Goal: Task Accomplishment & Management: Complete application form

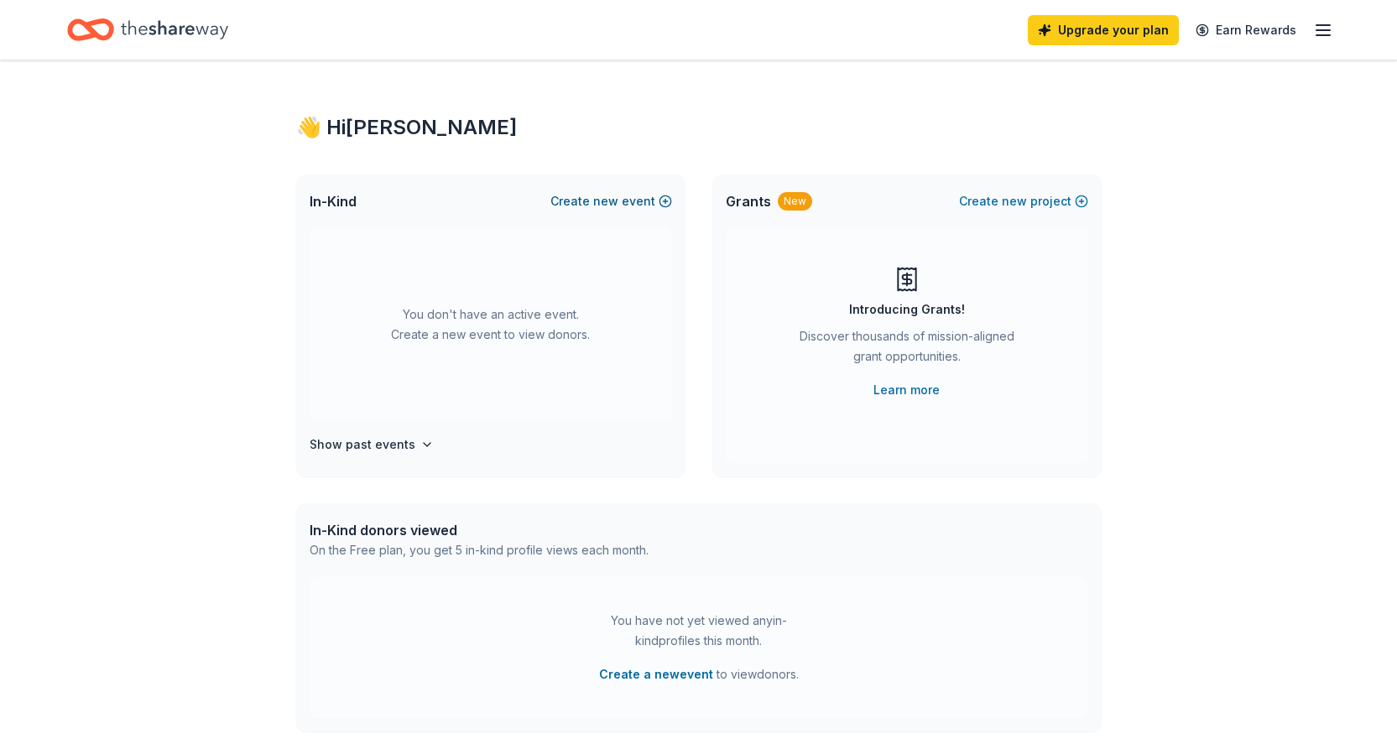
click at [614, 206] on span "new" at bounding box center [605, 201] width 25 height 20
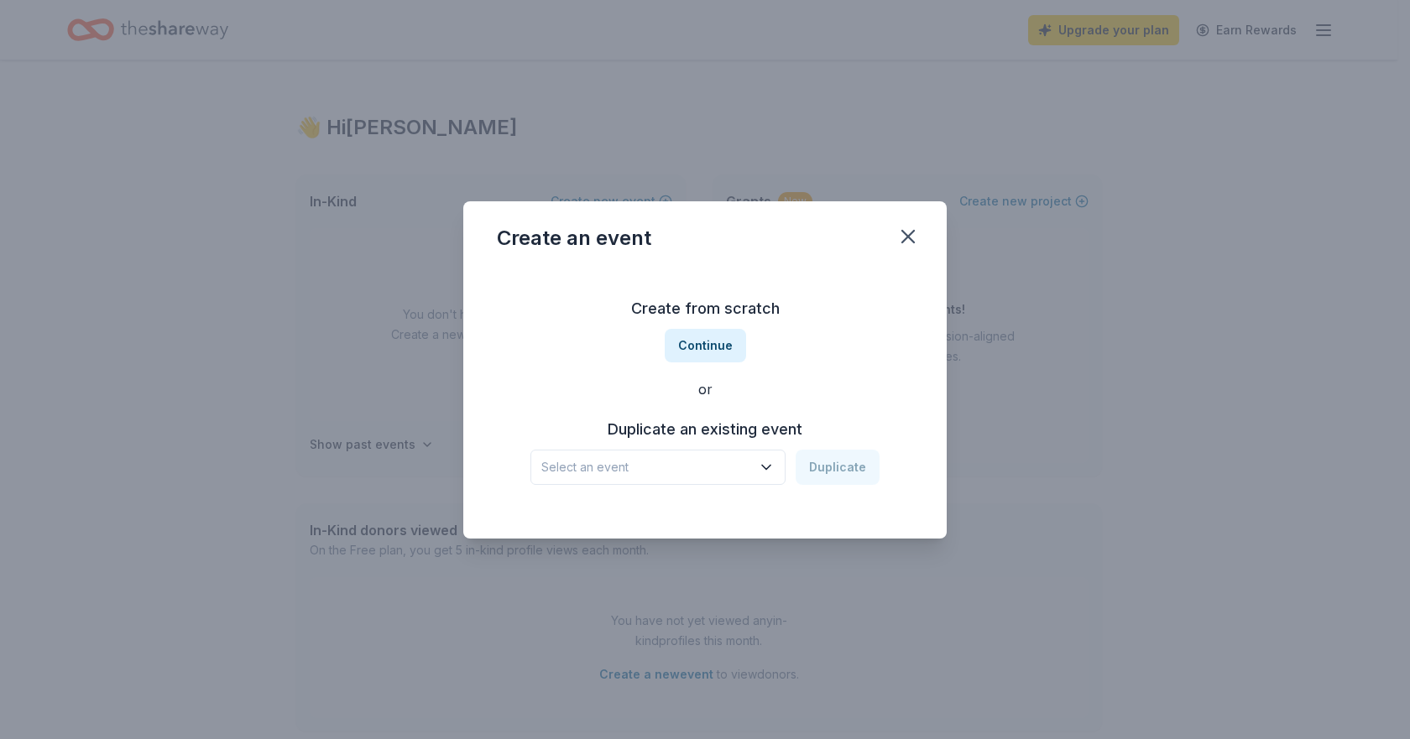
click at [754, 468] on button "Select an event" at bounding box center [657, 467] width 255 height 35
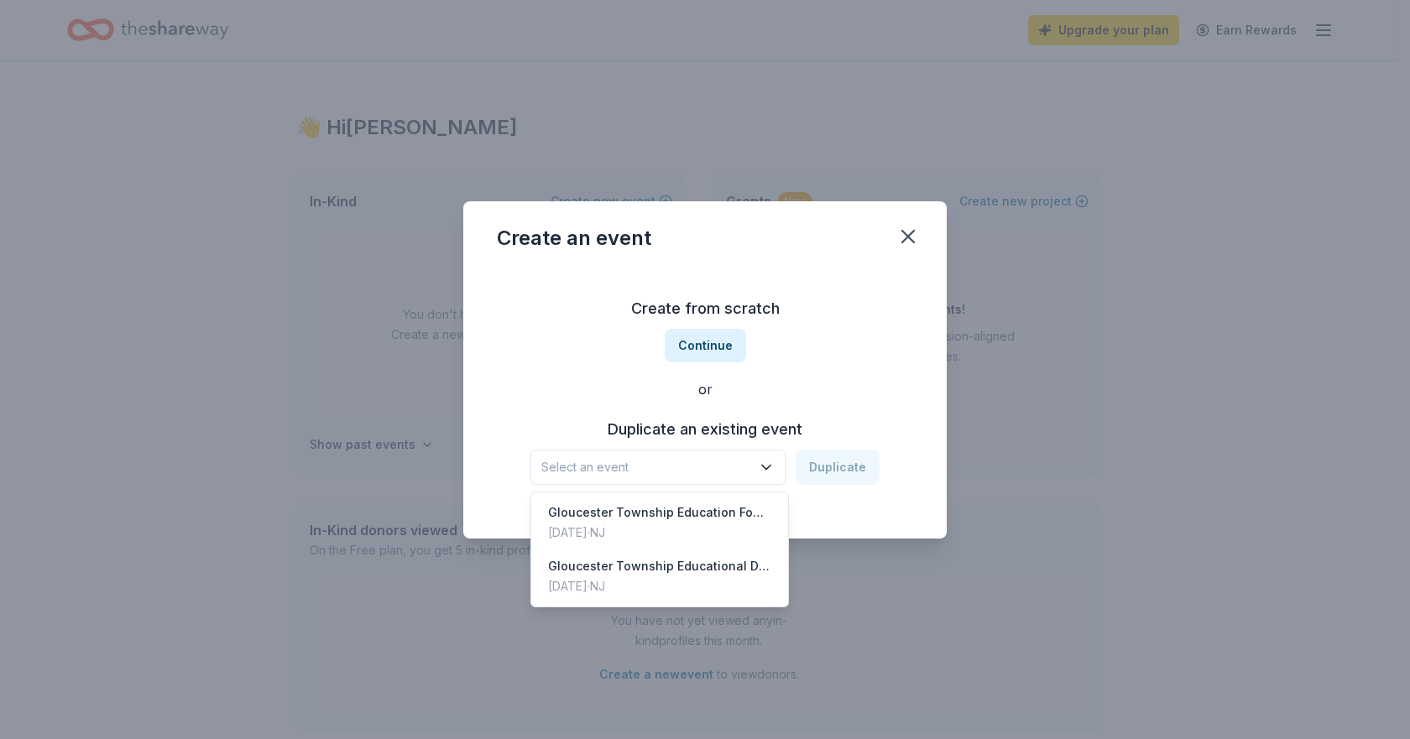
click at [722, 344] on div "Create from scratch Continue or Duplicate an existing event Select an event Dup…" at bounding box center [705, 389] width 416 height 243
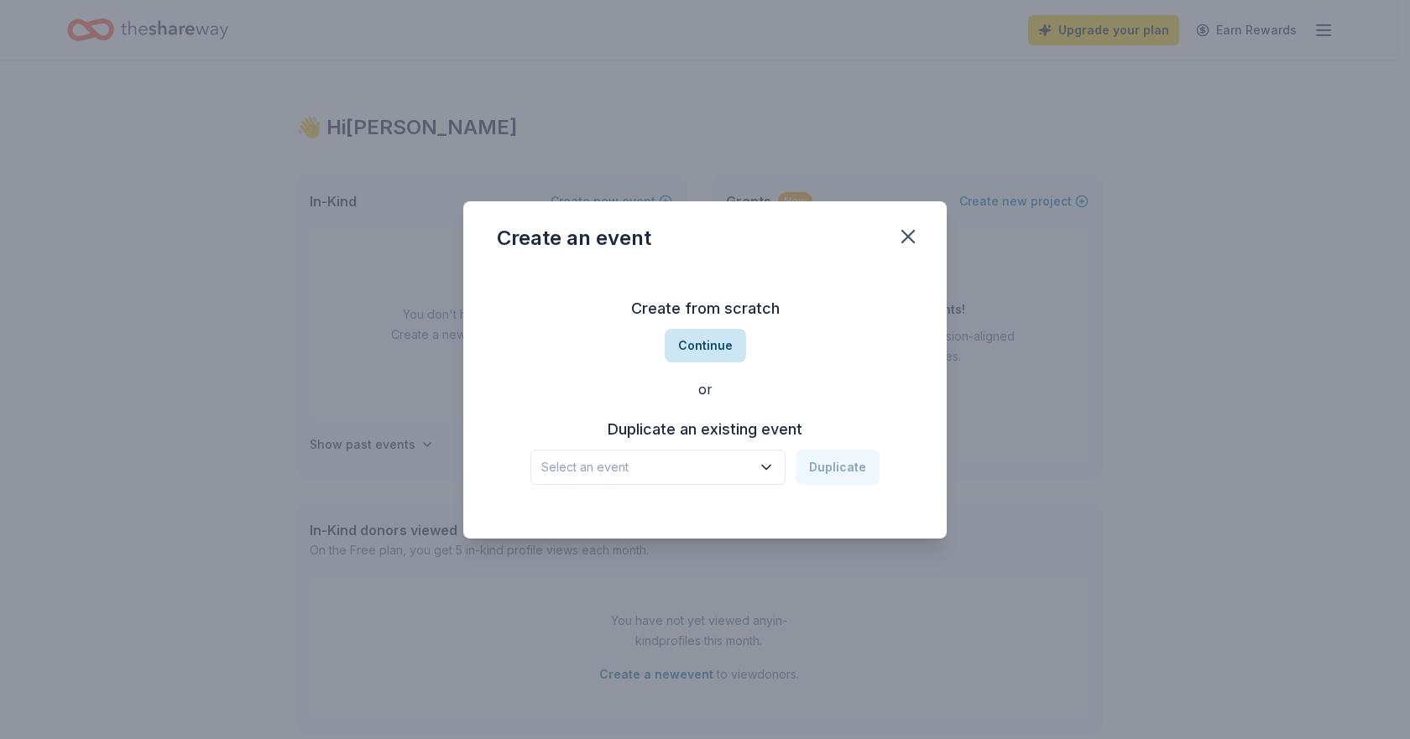
click at [713, 344] on button "Continue" at bounding box center [705, 346] width 81 height 34
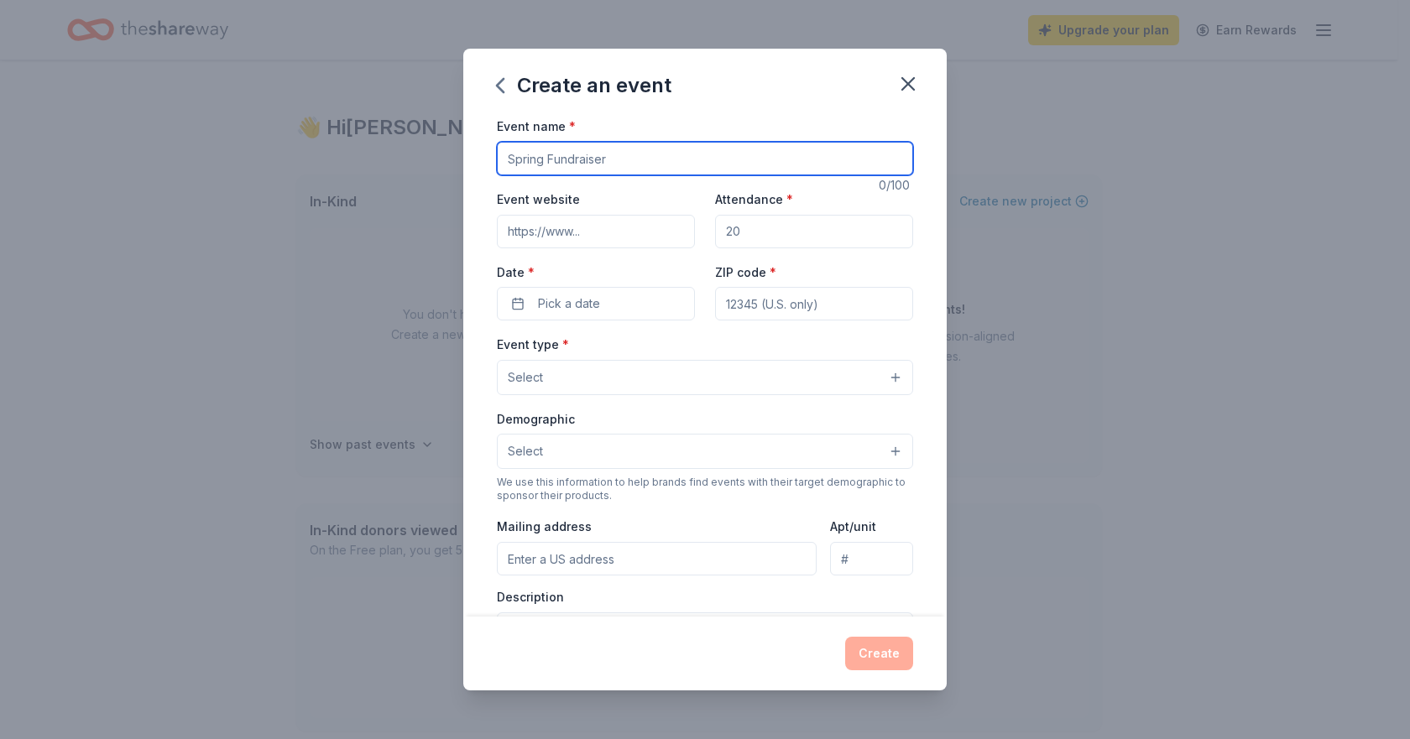
drag, startPoint x: 505, startPoint y: 157, endPoint x: 557, endPoint y: 158, distance: 52.0
click at [557, 158] on input "Event name *" at bounding box center [705, 159] width 416 height 34
click at [554, 160] on input "Event name *" at bounding box center [705, 159] width 416 height 34
drag, startPoint x: 628, startPoint y: 164, endPoint x: 530, endPoint y: 162, distance: 98.2
click at [530, 162] on input "Event name *" at bounding box center [705, 159] width 416 height 34
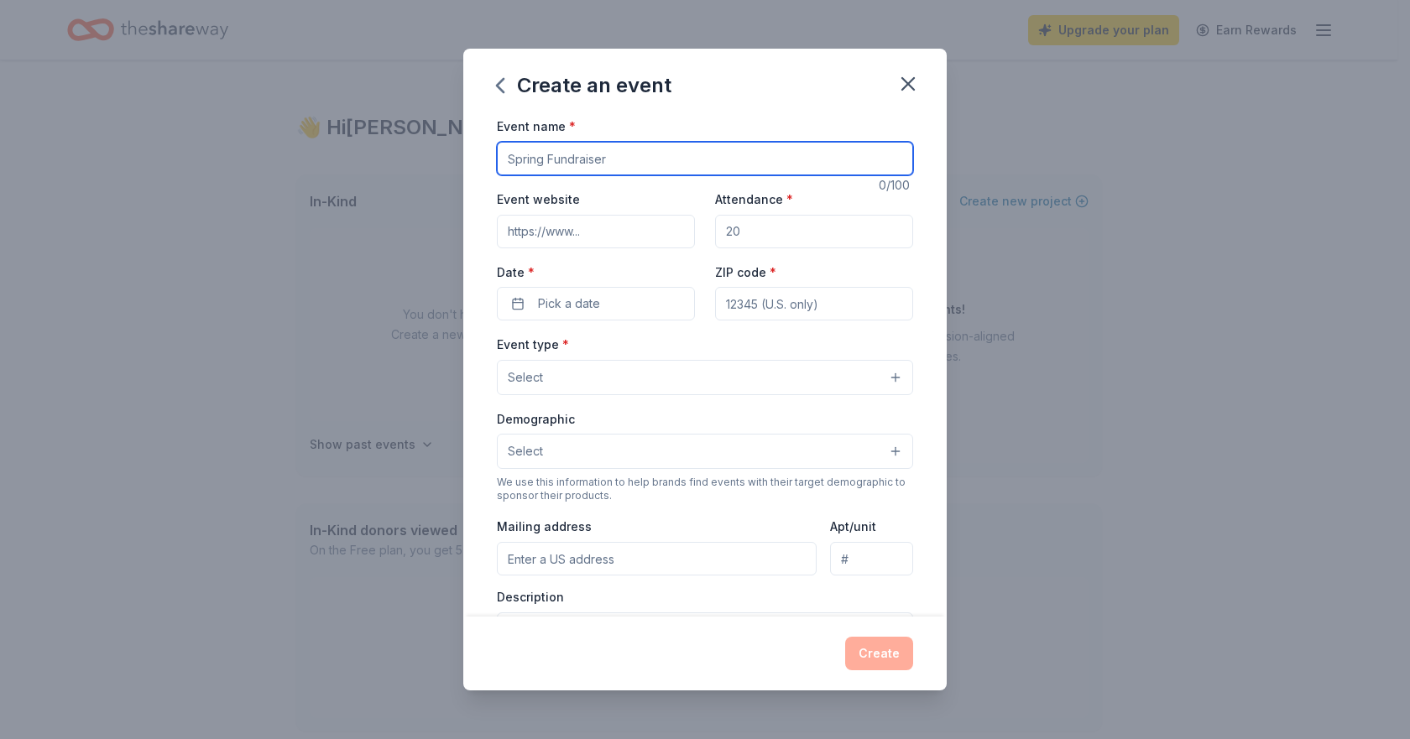
drag, startPoint x: 508, startPoint y: 156, endPoint x: 584, endPoint y: 150, distance: 76.6
click at [584, 150] on input "Event name *" at bounding box center [705, 159] width 416 height 34
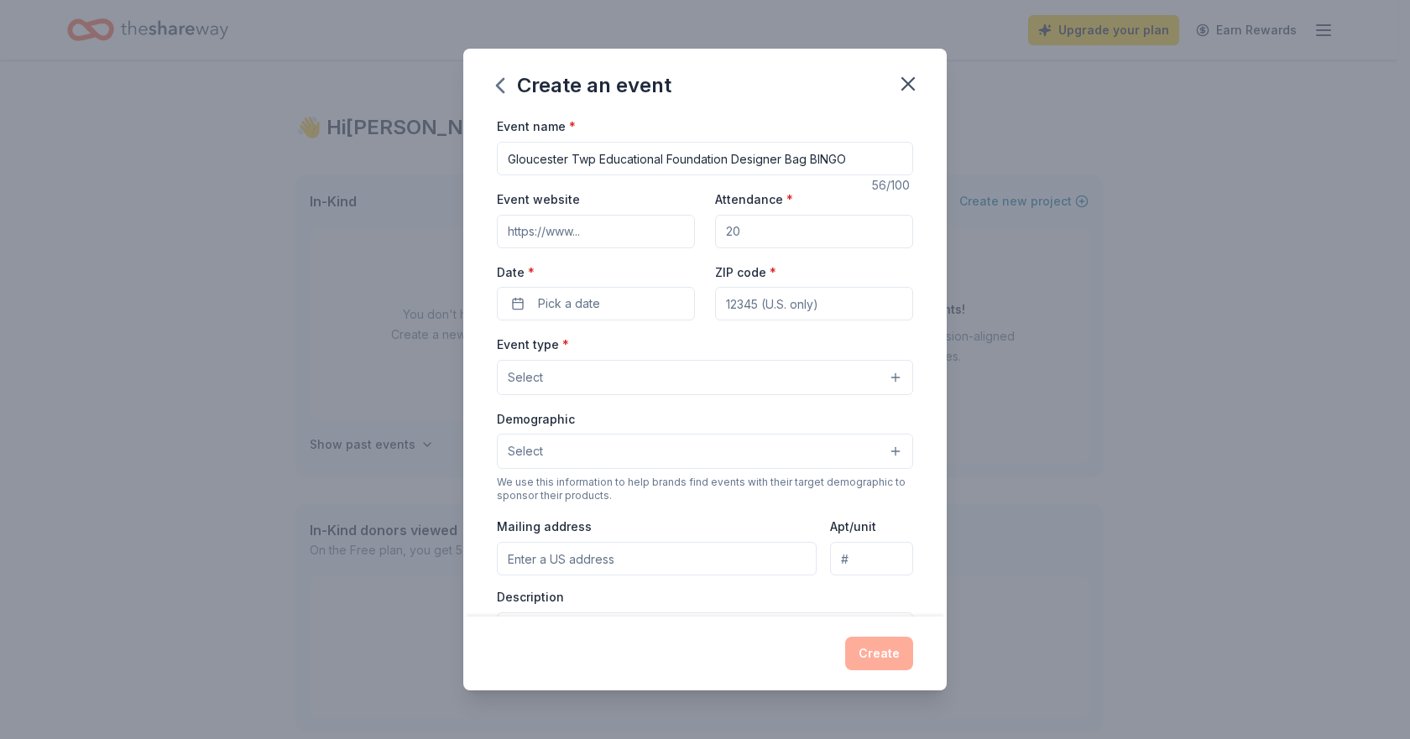
type input "Gloucester Twp Educational Foundation Designer Bag BINGO"
click at [561, 233] on input "Event website" at bounding box center [596, 232] width 198 height 34
type input "[URL][DOMAIN_NAME]"
click at [774, 237] on input "Attendance *" at bounding box center [814, 232] width 198 height 34
drag, startPoint x: 720, startPoint y: 230, endPoint x: 733, endPoint y: 227, distance: 13.7
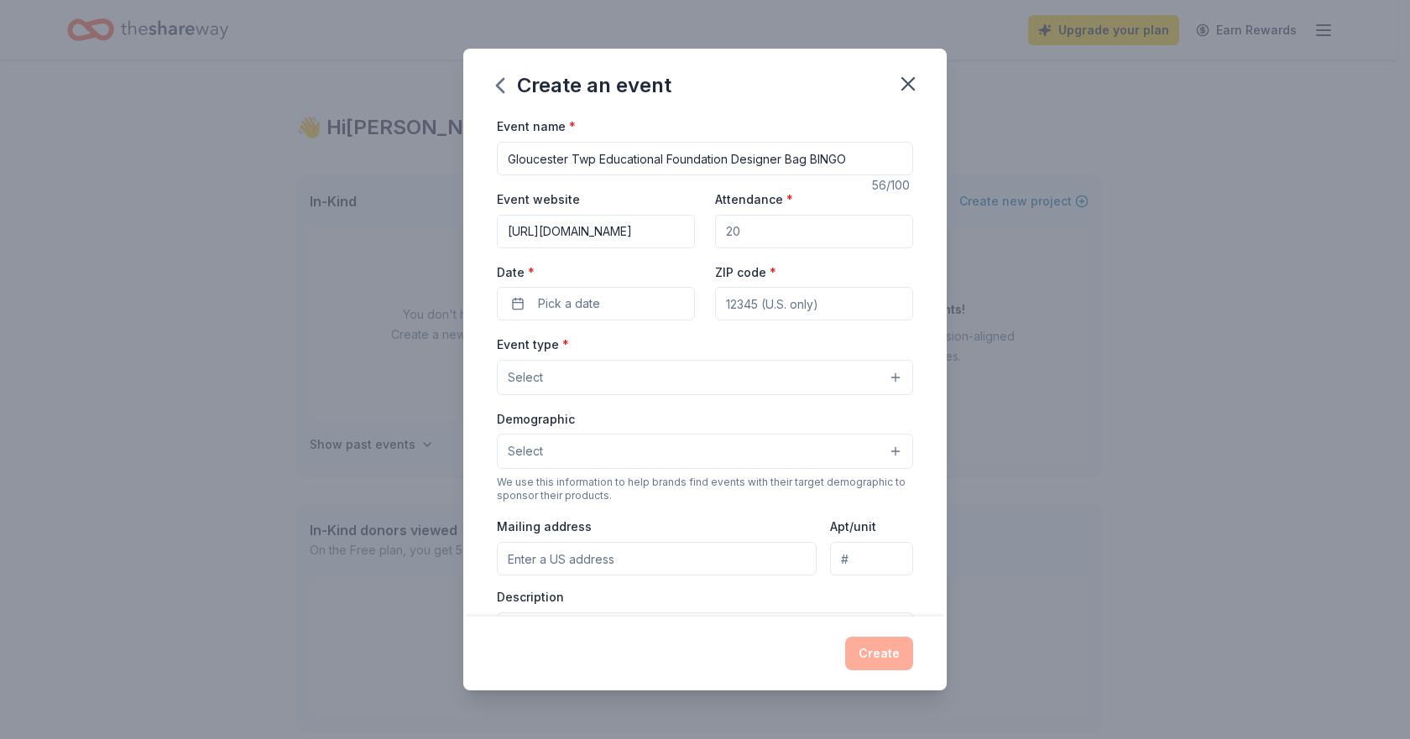
click at [733, 227] on input "Attendance *" at bounding box center [814, 232] width 198 height 34
type input "350"
click at [612, 306] on button "Pick a date" at bounding box center [596, 304] width 198 height 34
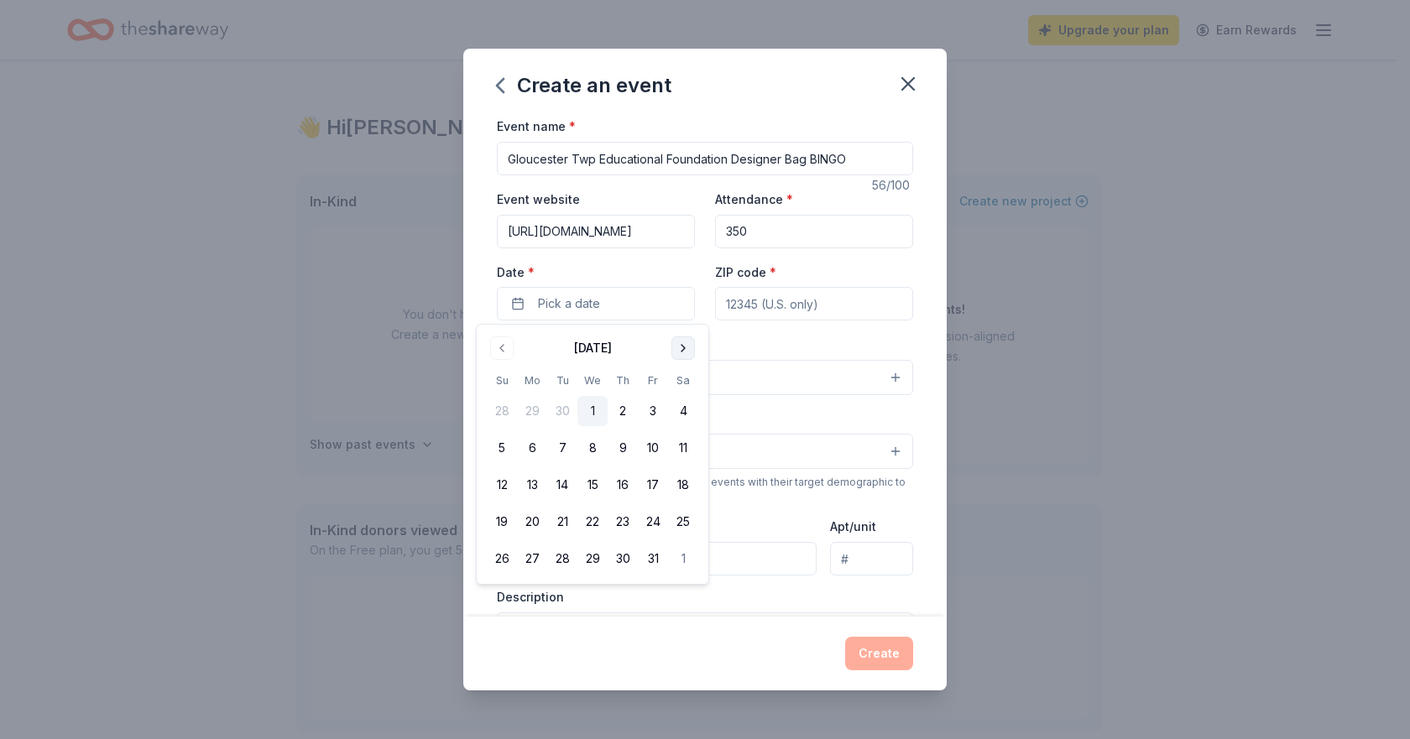
click at [682, 350] on button "Go to next month" at bounding box center [682, 347] width 23 height 23
click at [648, 484] on button "20" at bounding box center [653, 485] width 30 height 30
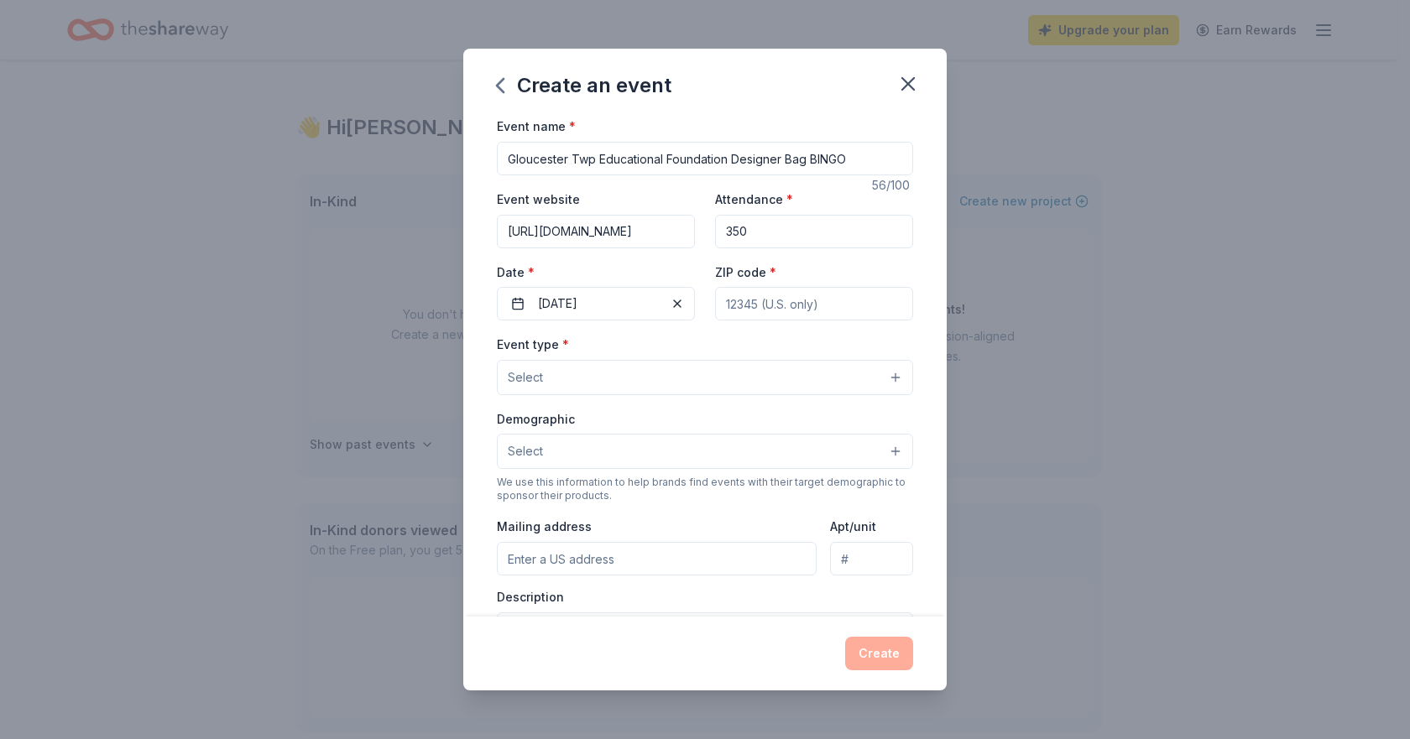
click at [782, 302] on input "ZIP code *" at bounding box center [814, 304] width 198 height 34
type input "08081"
click at [607, 368] on button "Select" at bounding box center [705, 377] width 416 height 35
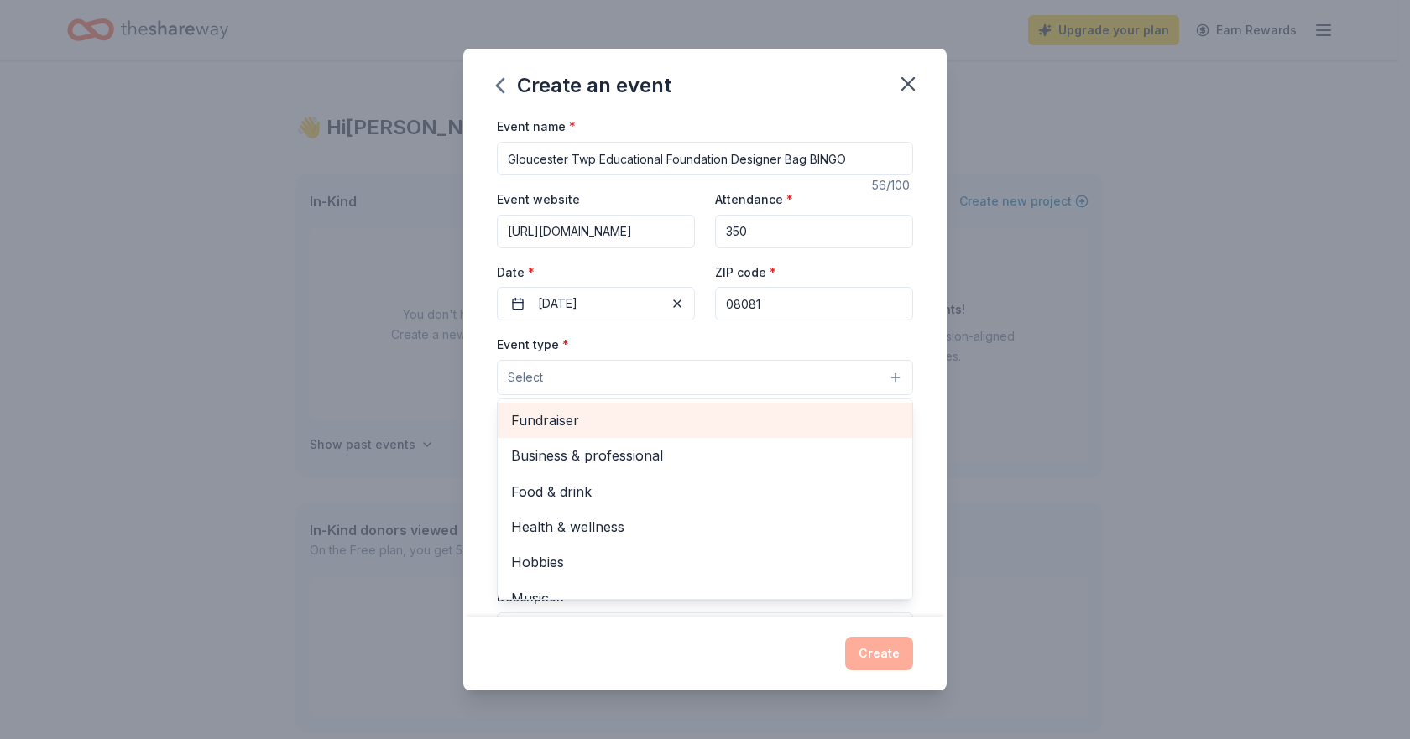
click at [566, 419] on span "Fundraiser" at bounding box center [705, 420] width 388 height 22
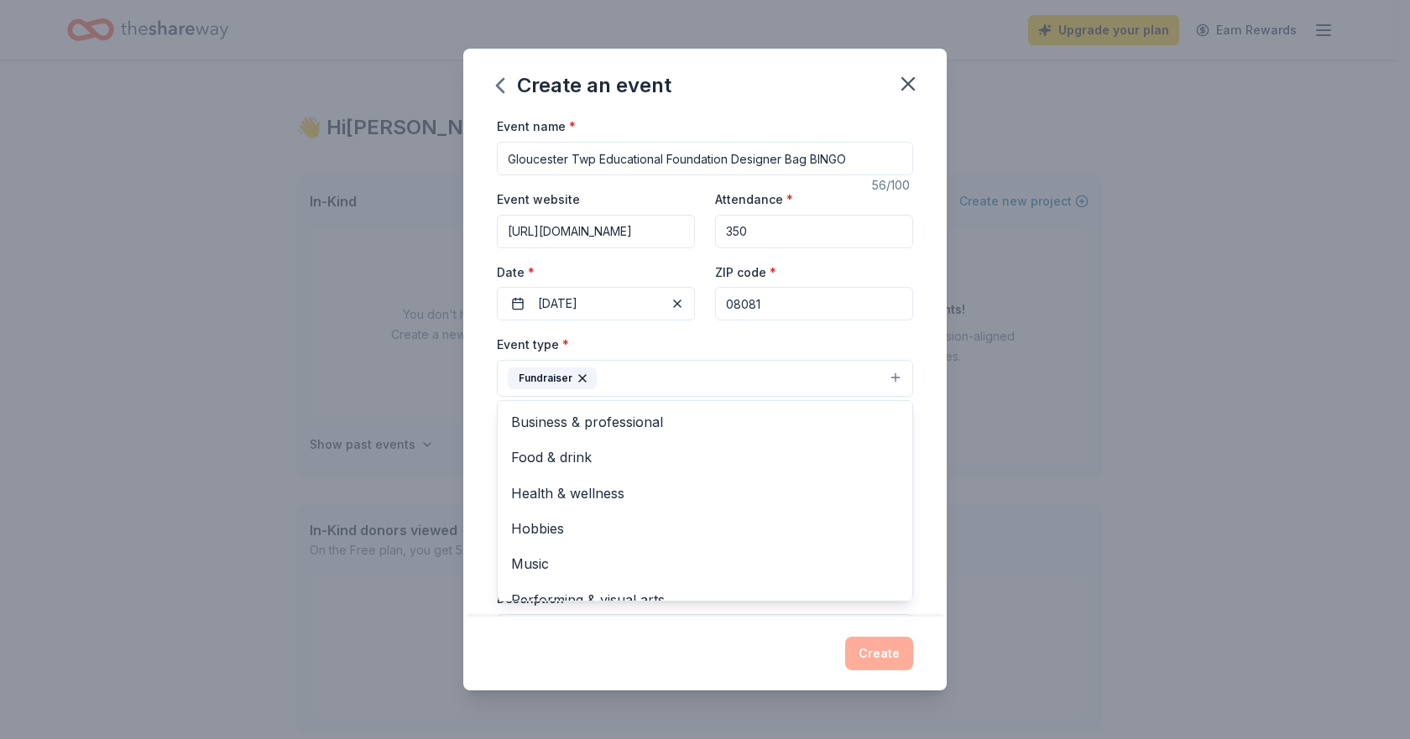
click at [916, 303] on div "Event name * Gloucester Twp Educational Foundation Designer Bag BINGO 56 /100 E…" at bounding box center [704, 366] width 483 height 500
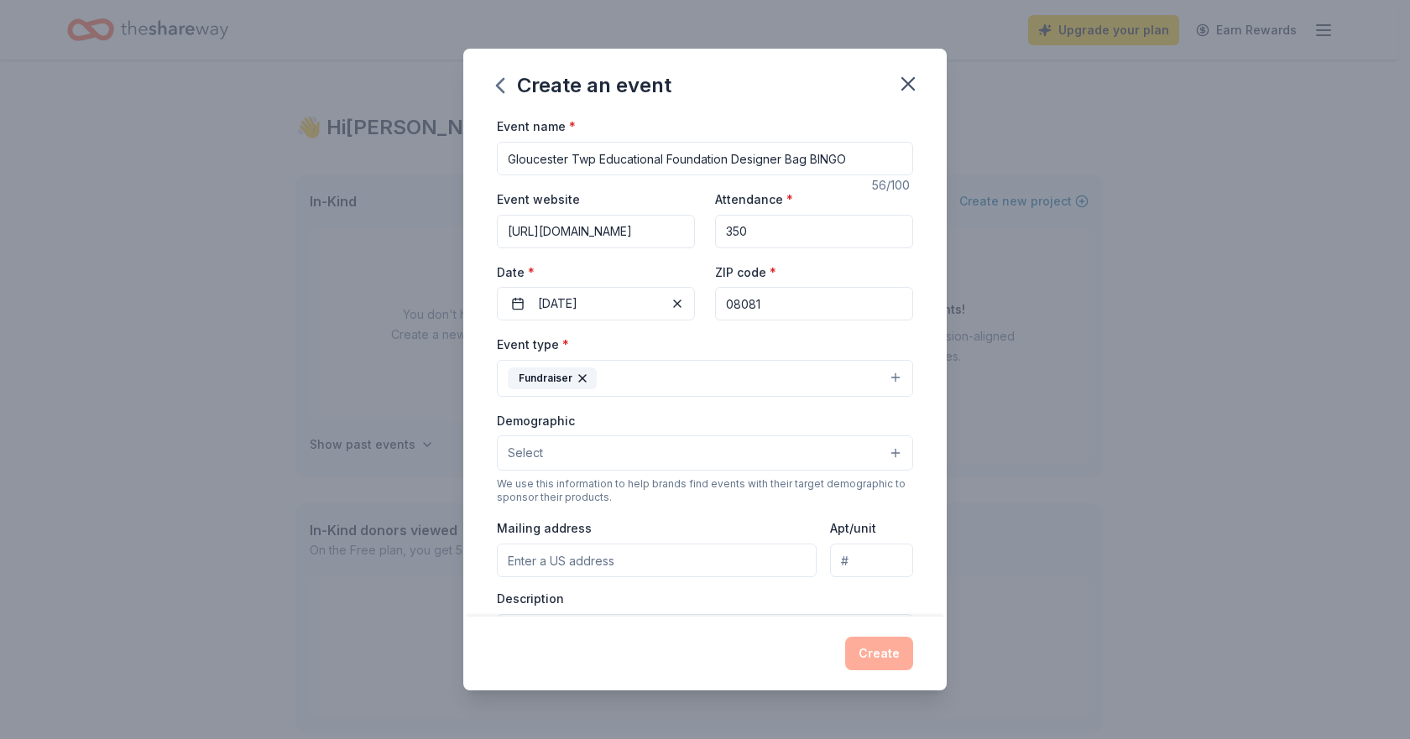
click at [879, 457] on button "Select" at bounding box center [705, 452] width 416 height 35
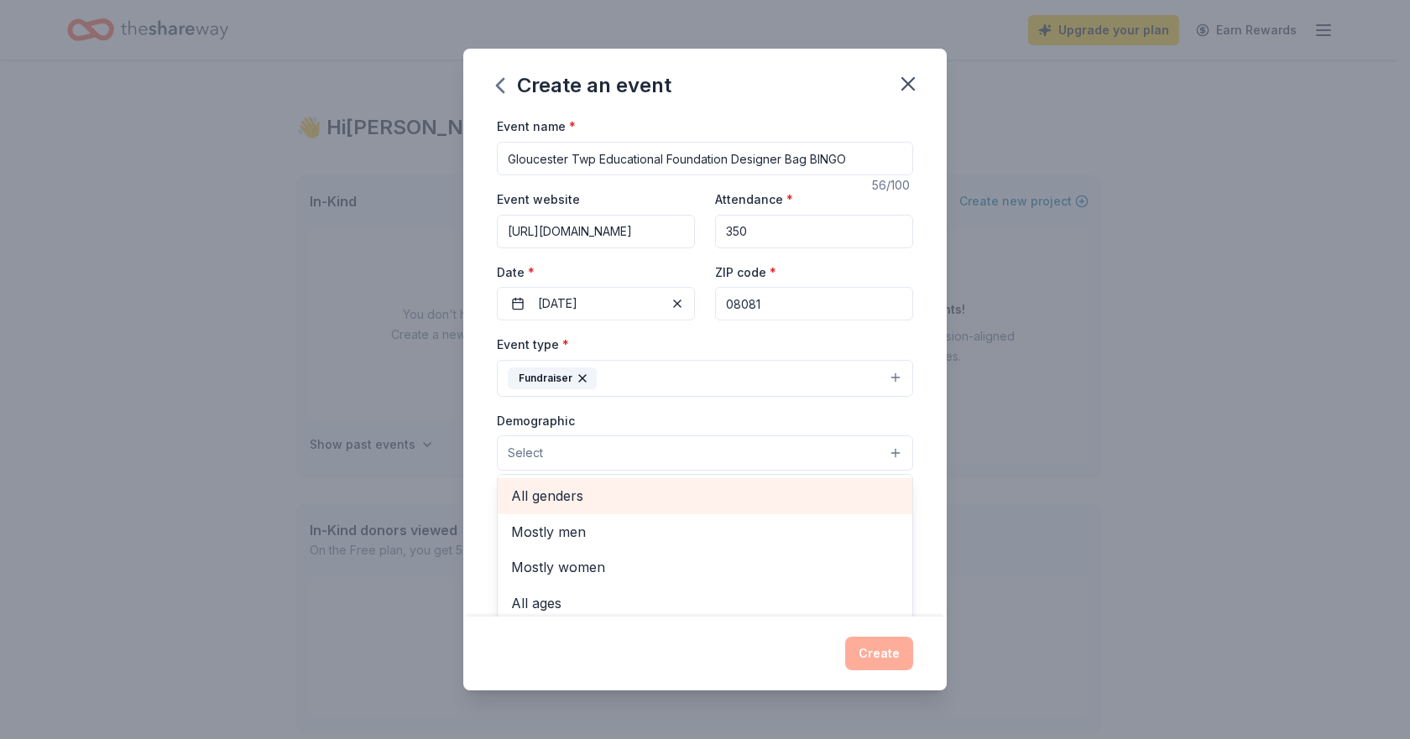
click at [590, 504] on span "All genders" at bounding box center [705, 496] width 388 height 22
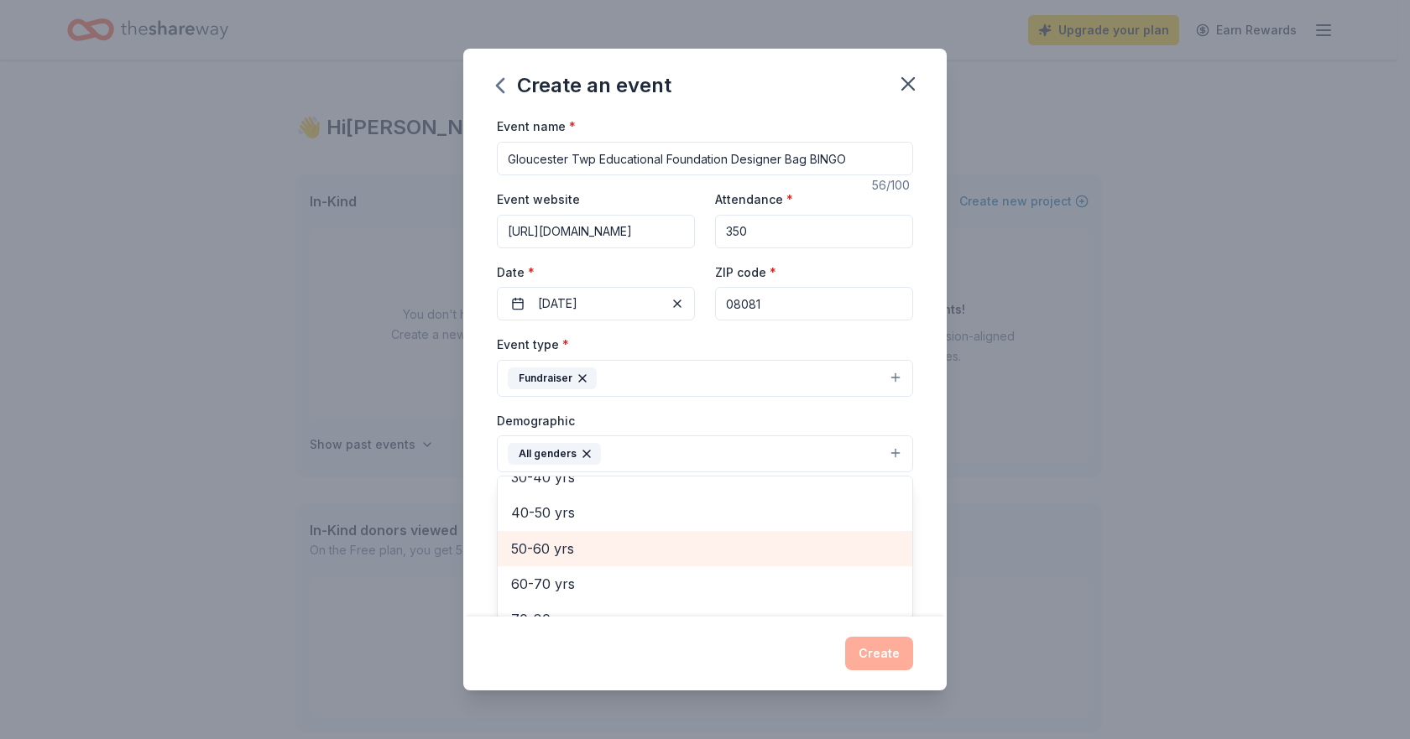
scroll to position [150, 0]
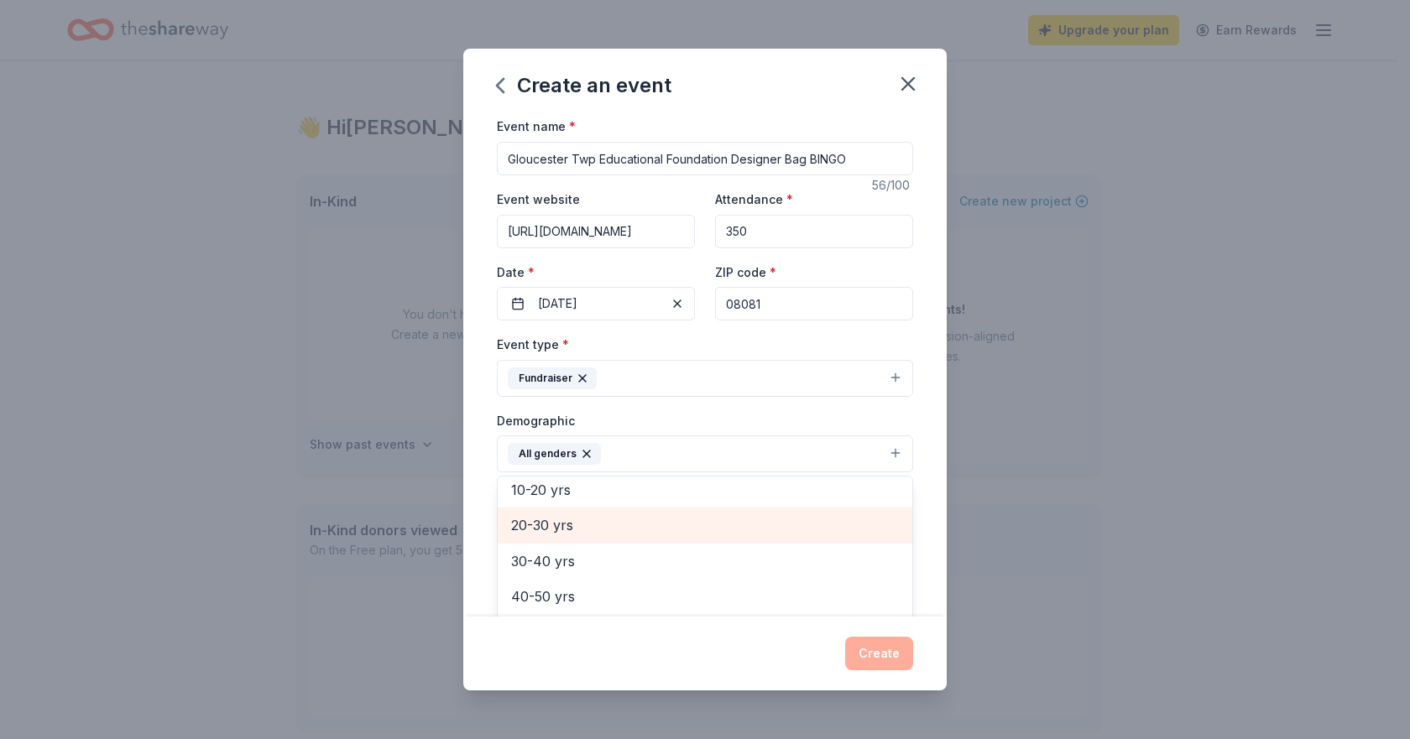
click at [597, 538] on div "20-30 yrs" at bounding box center [705, 525] width 414 height 35
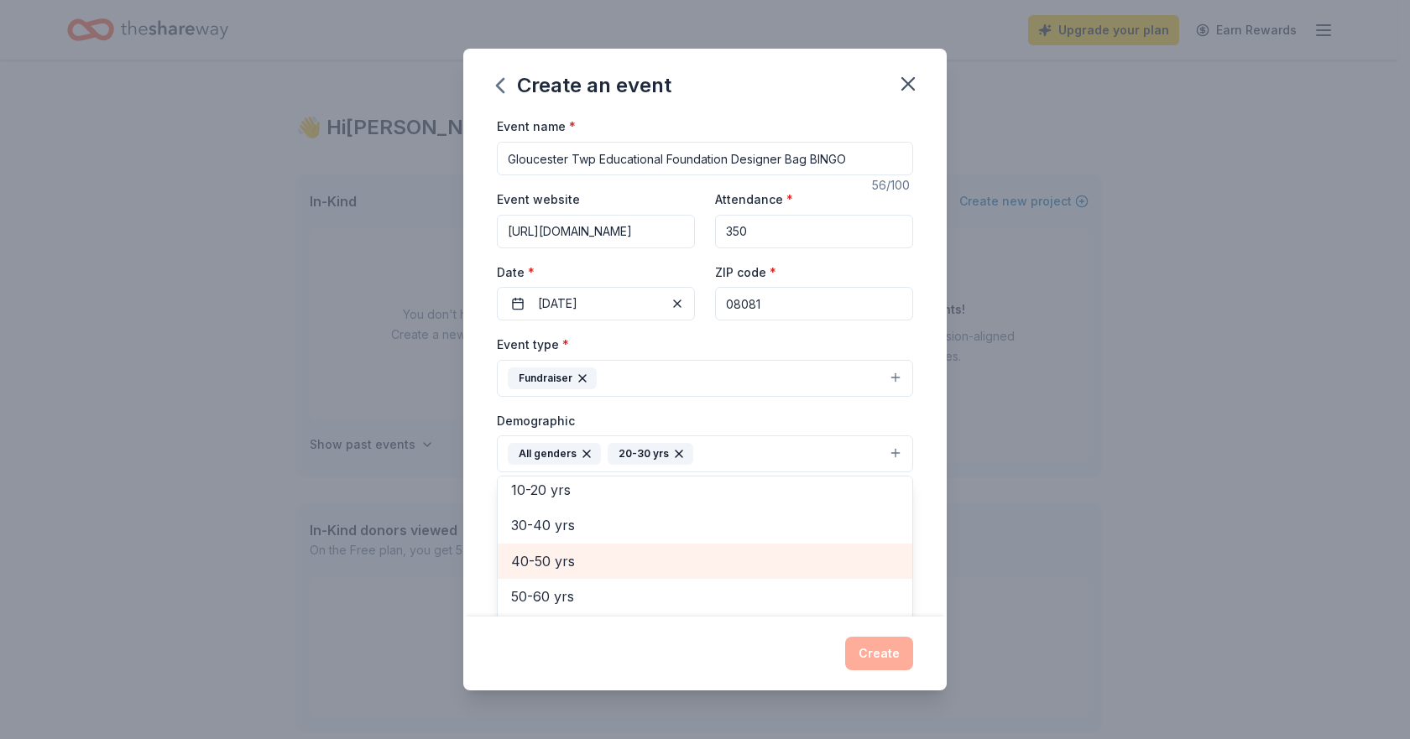
click at [560, 561] on span "40-50 yrs" at bounding box center [705, 561] width 388 height 22
click at [559, 566] on span "50-60 yrs" at bounding box center [705, 561] width 388 height 22
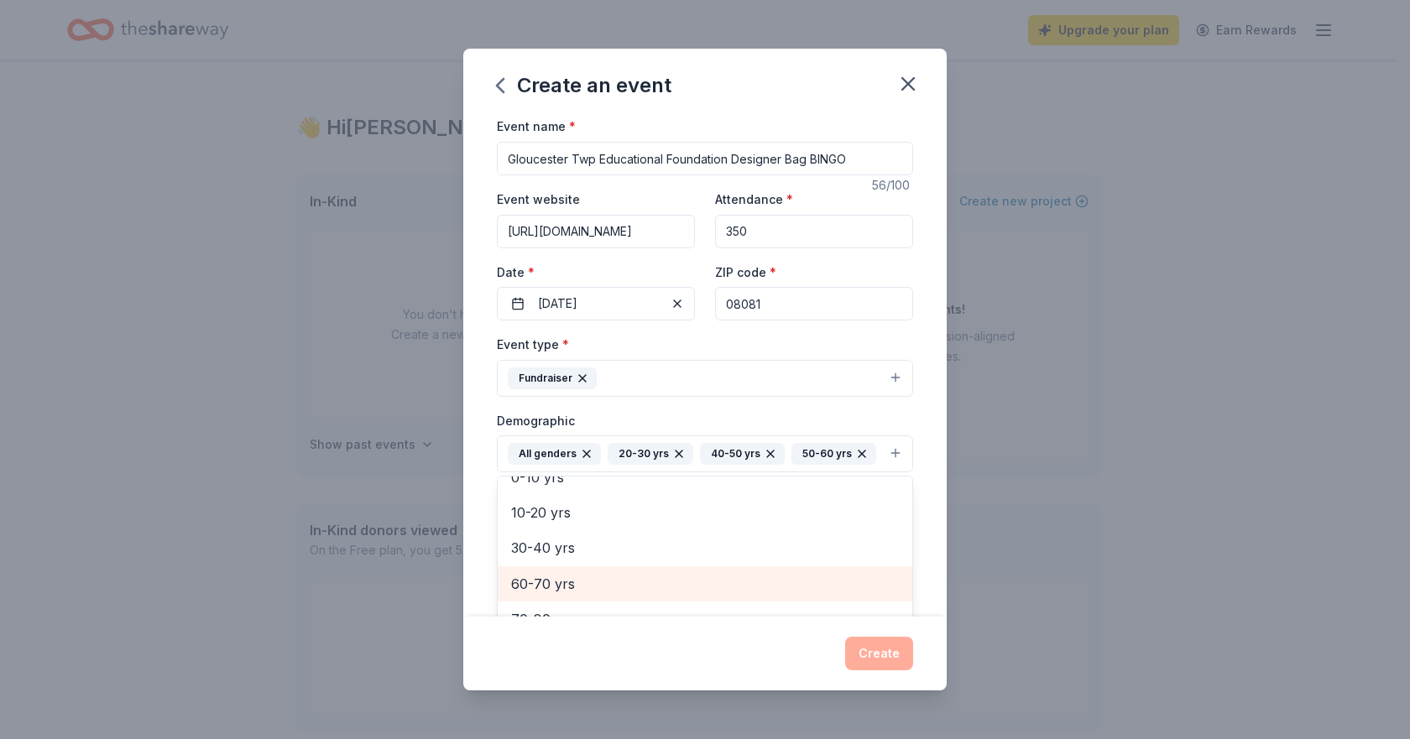
scroll to position [14, 0]
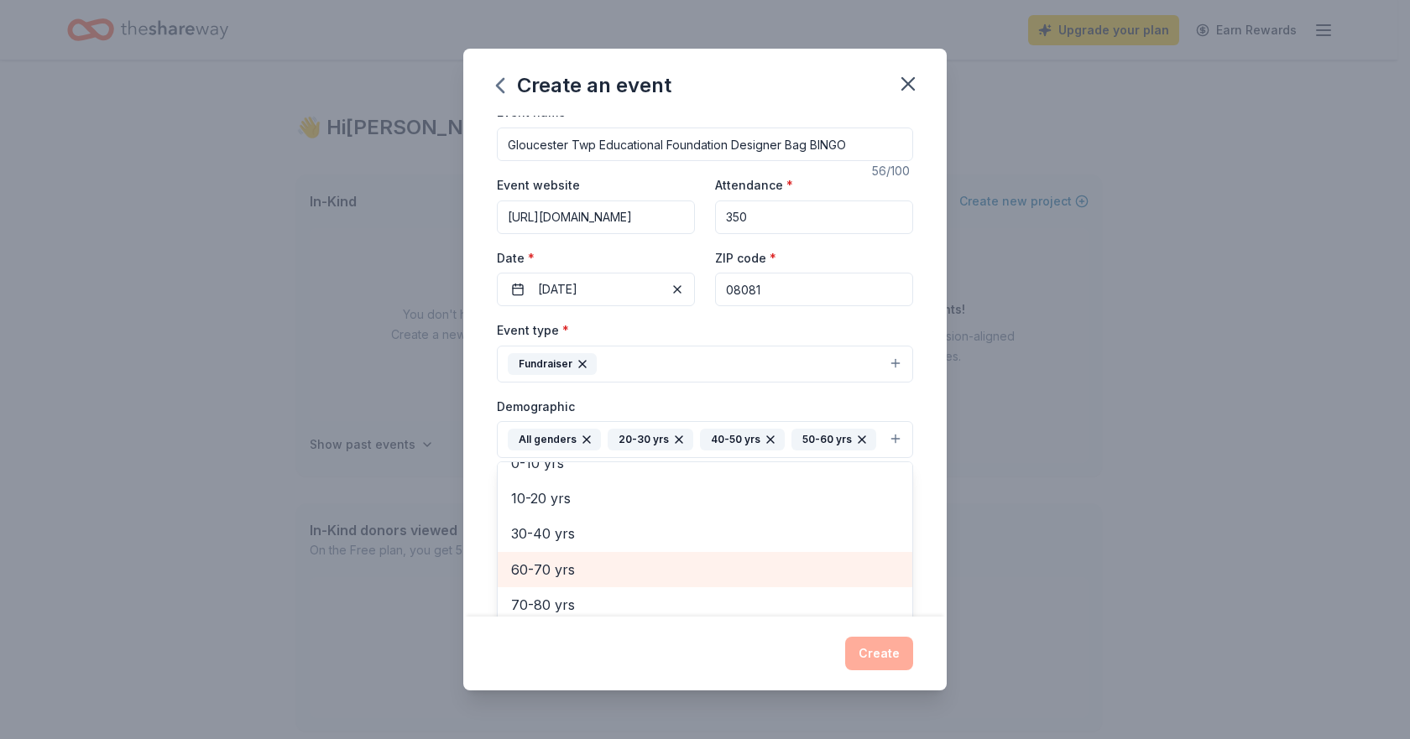
click at [547, 581] on span "60-70 yrs" at bounding box center [705, 570] width 388 height 22
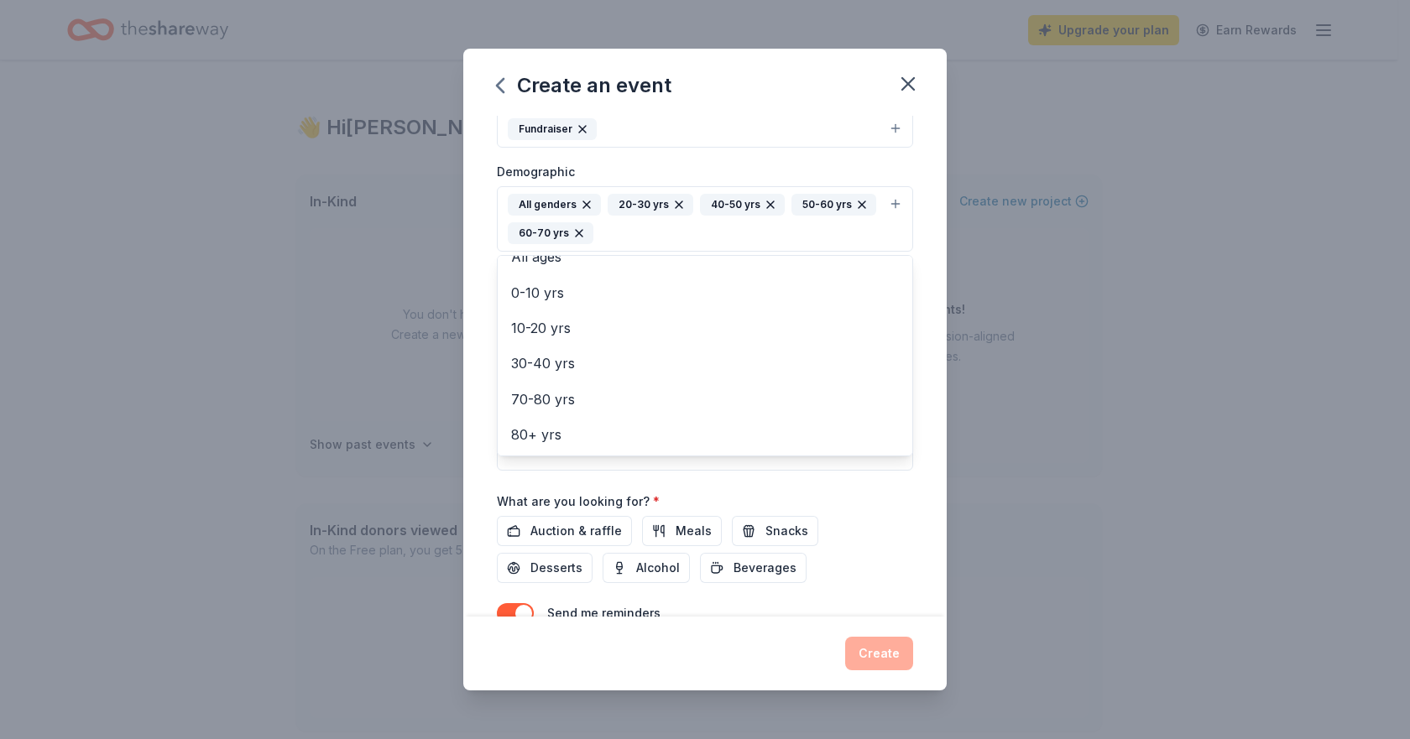
scroll to position [305, 0]
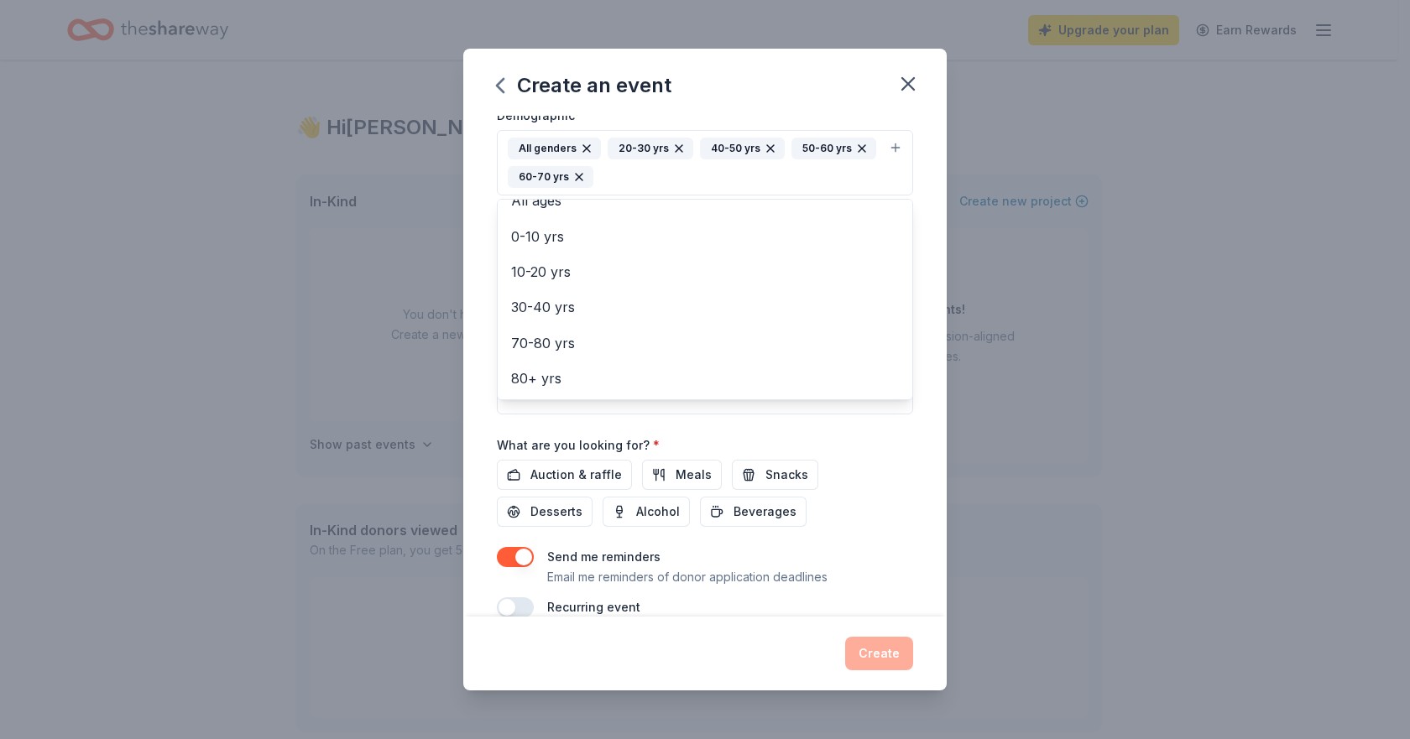
click at [571, 474] on div "Event name * Gloucester Twp Educational Foundation Designer Bag BINGO 56 /100 E…" at bounding box center [705, 213] width 416 height 807
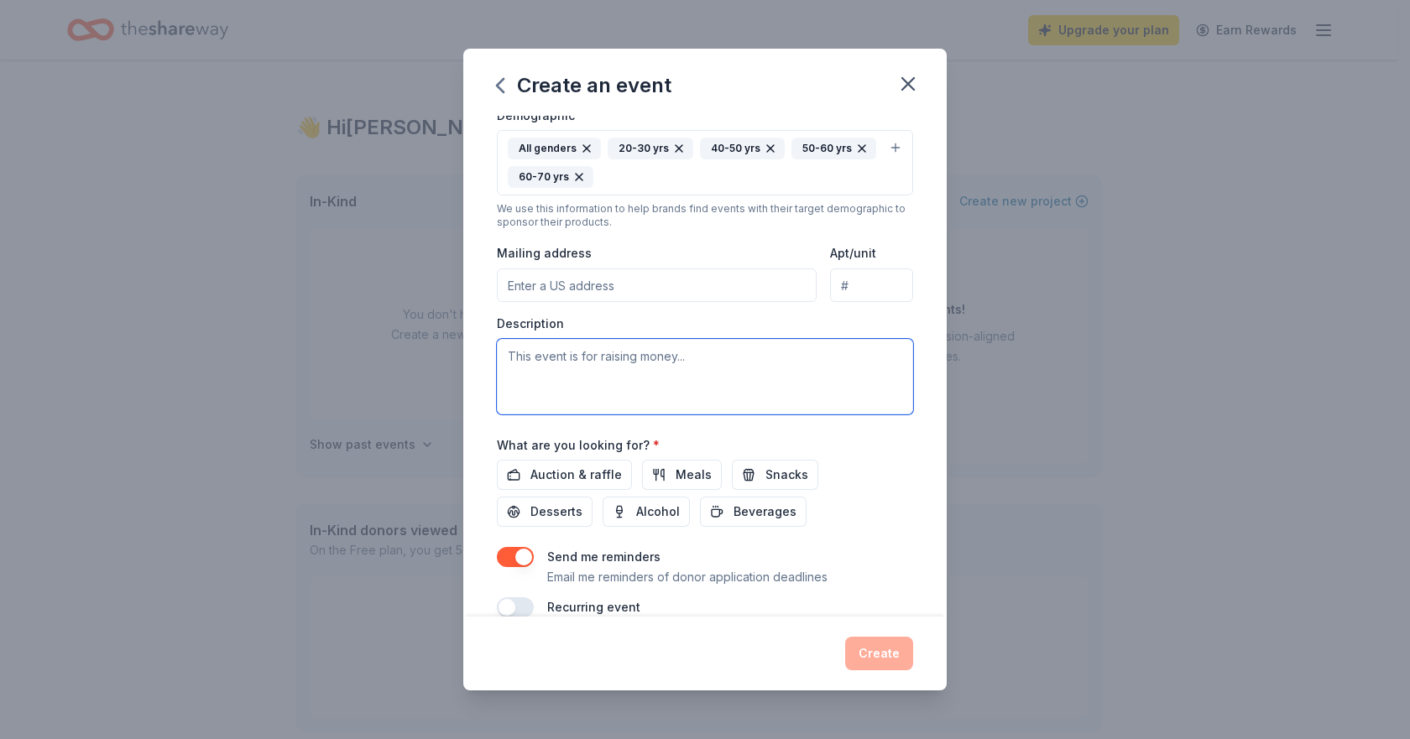
click at [609, 386] on textarea at bounding box center [705, 377] width 416 height 76
click at [571, 477] on span "Auction & raffle" at bounding box center [575, 475] width 91 height 20
click at [570, 368] on textarea "To enrich screen reader interactions, please activate Accessibility in Grammarl…" at bounding box center [705, 377] width 416 height 76
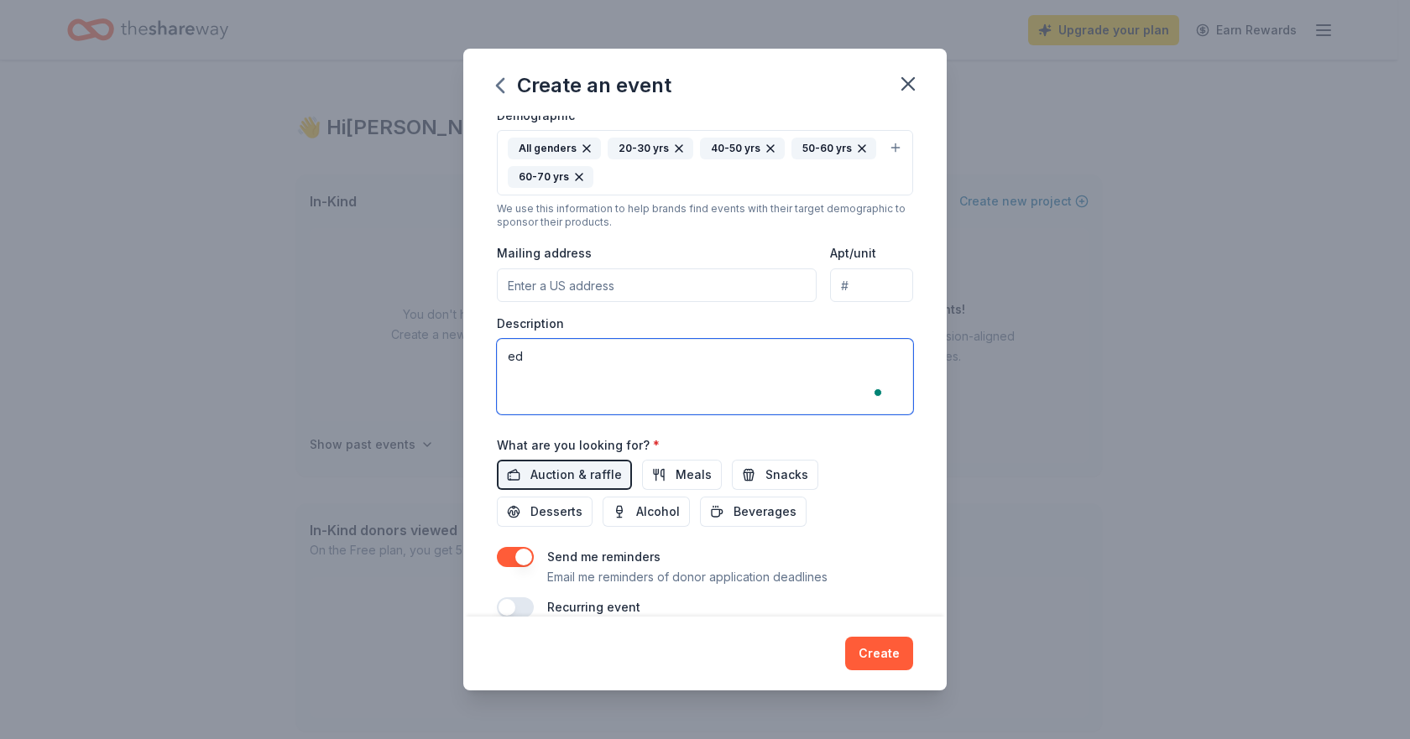
type textarea "e"
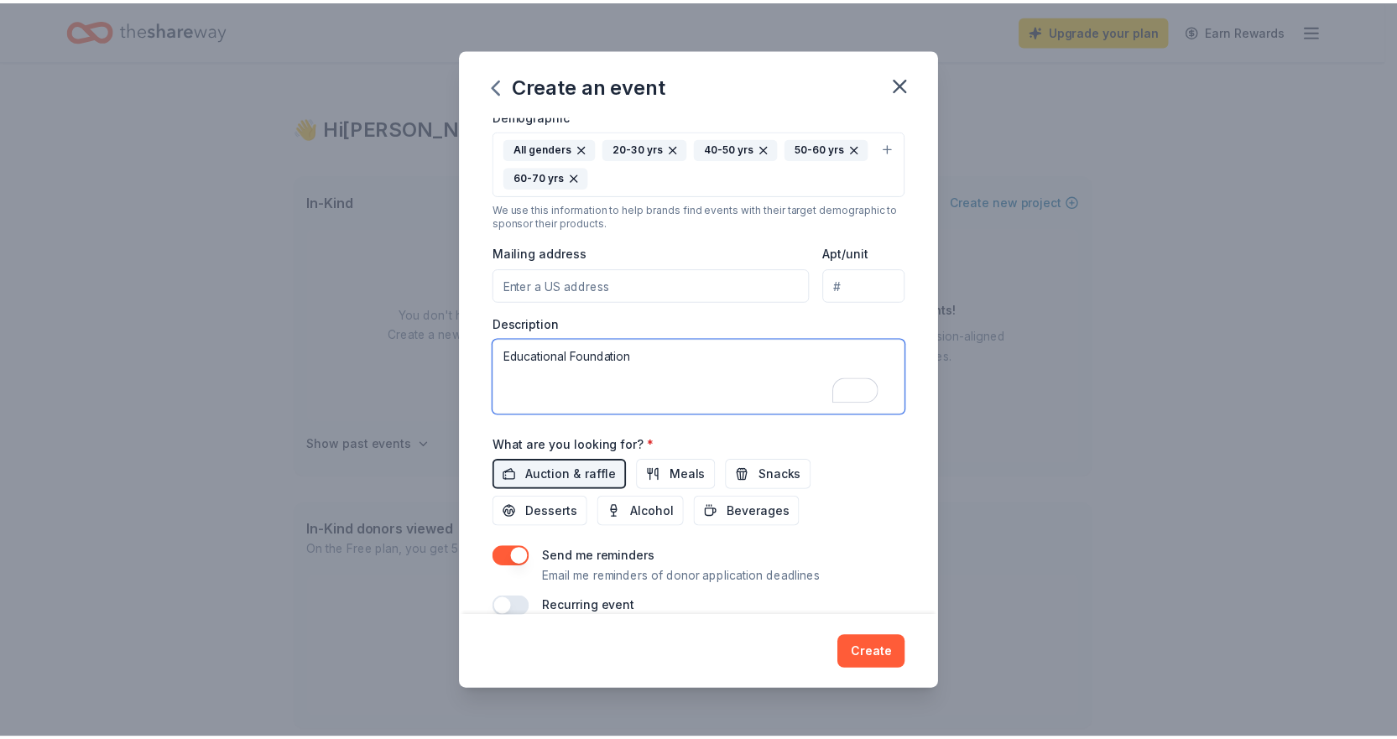
scroll to position [333, 0]
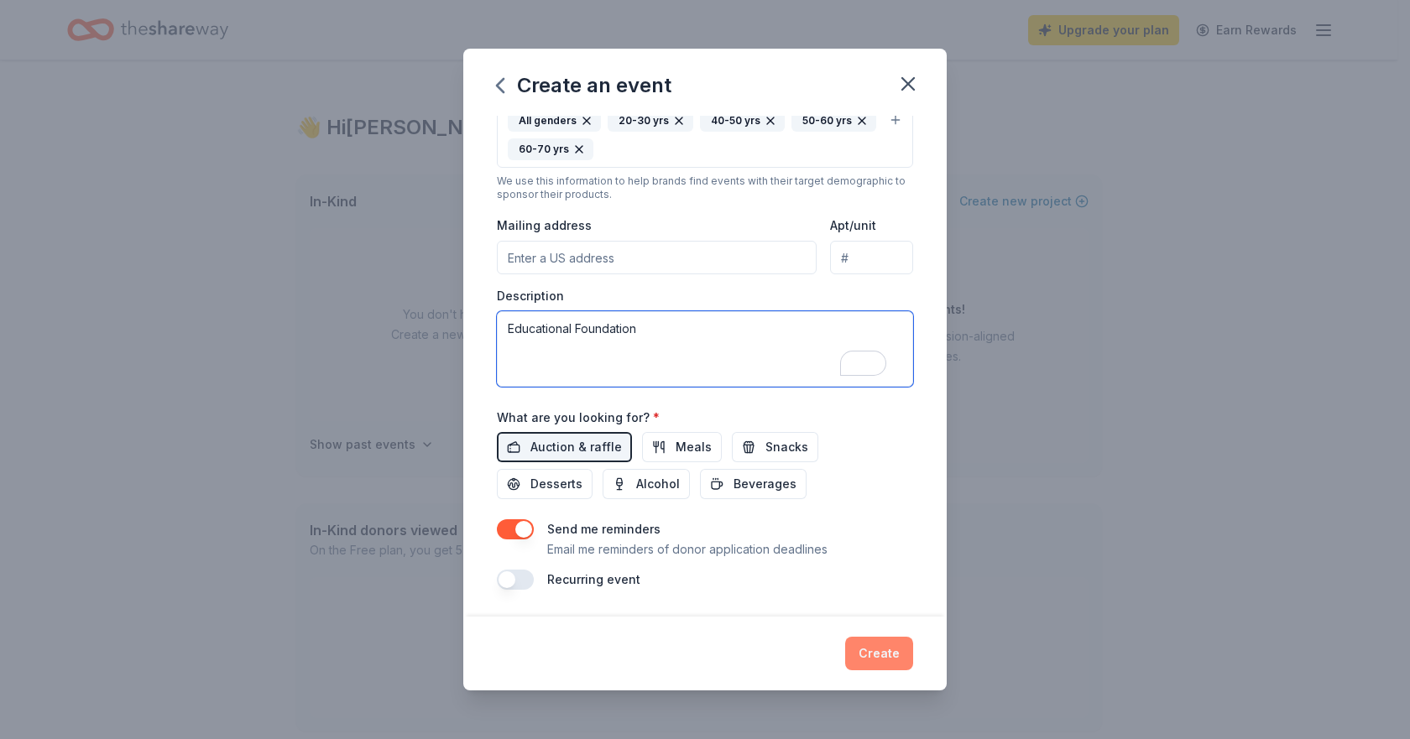
type textarea "Educational Foundation"
click at [878, 655] on button "Create" at bounding box center [879, 654] width 68 height 34
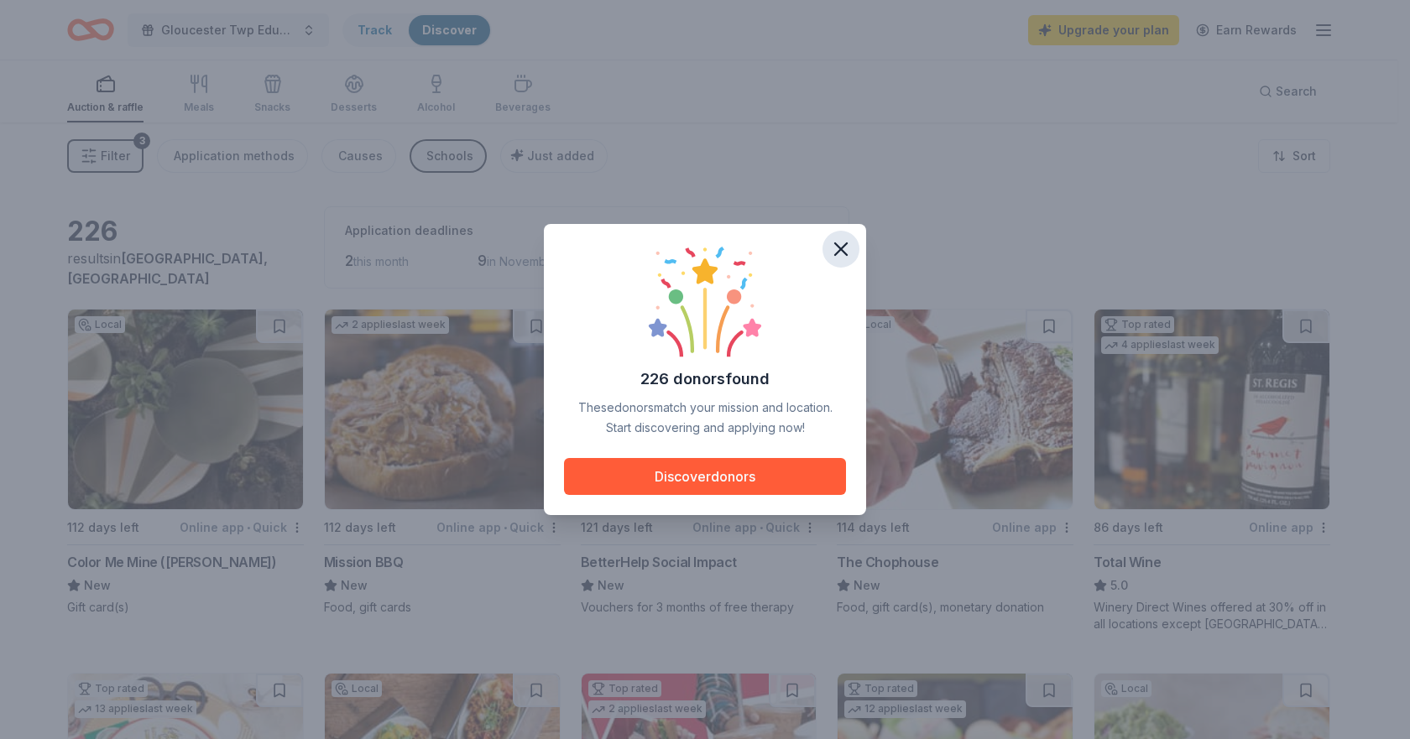
click at [843, 242] on icon "button" at bounding box center [840, 248] width 23 height 23
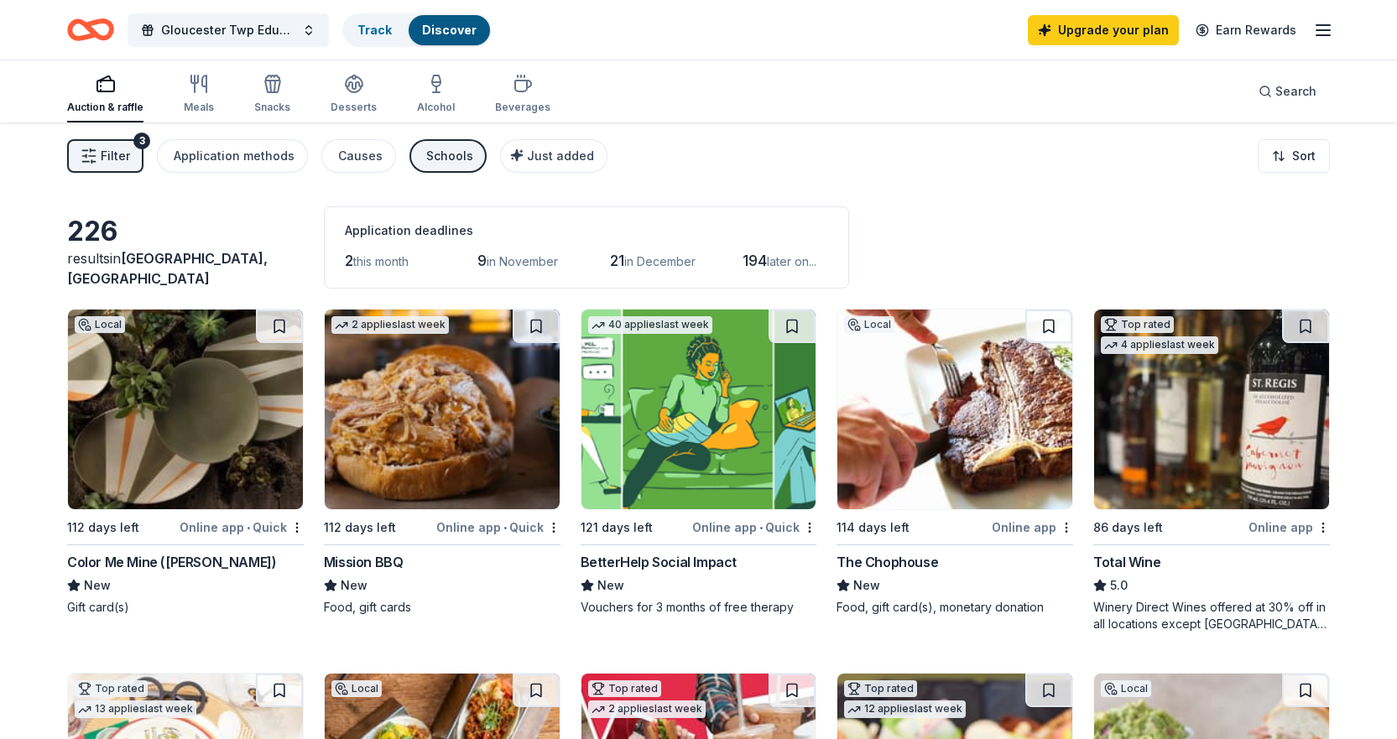
drag, startPoint x: 351, startPoint y: 163, endPoint x: 688, endPoint y: 161, distance: 337.3
click at [688, 161] on div "Filter 3 Application methods Causes Schools Just added Sort" at bounding box center [698, 156] width 1397 height 67
click at [429, 103] on div "Alcohol" at bounding box center [436, 107] width 38 height 13
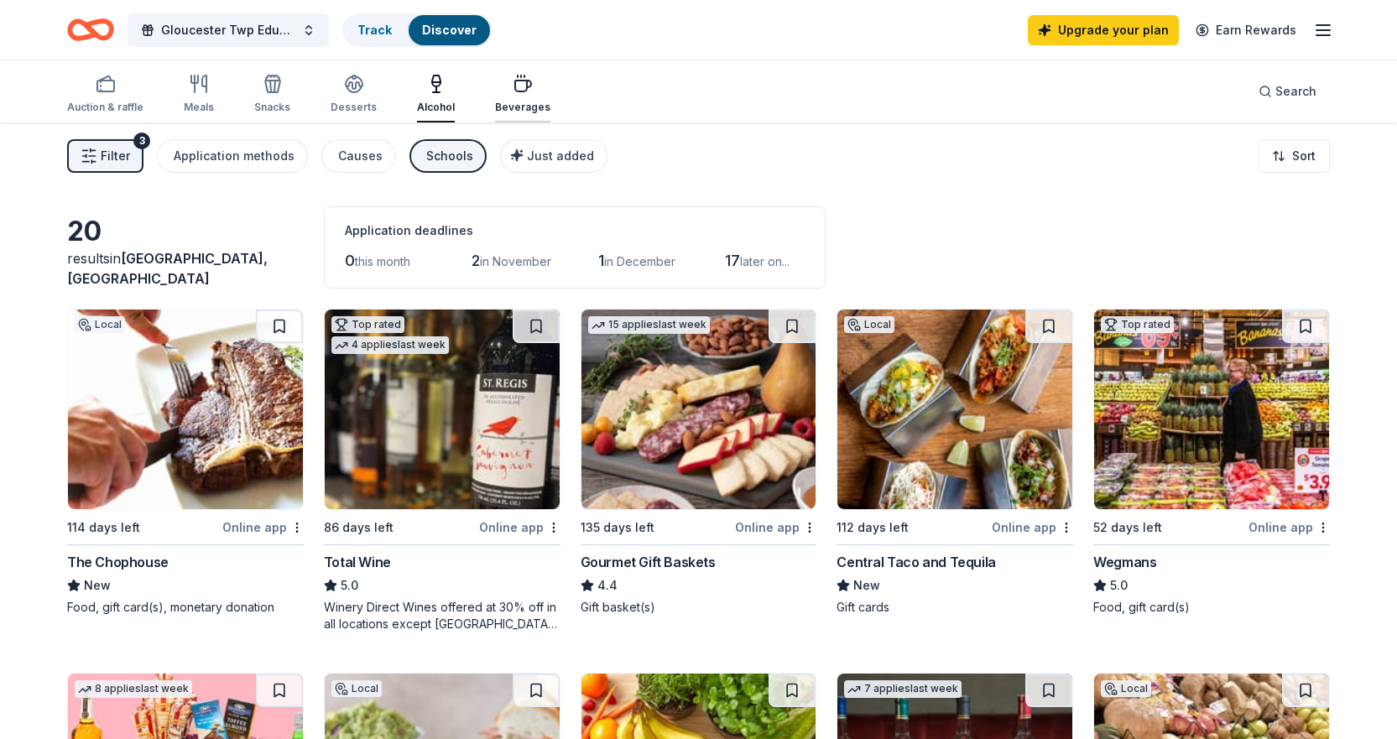
click at [512, 112] on div "Beverages" at bounding box center [522, 107] width 55 height 13
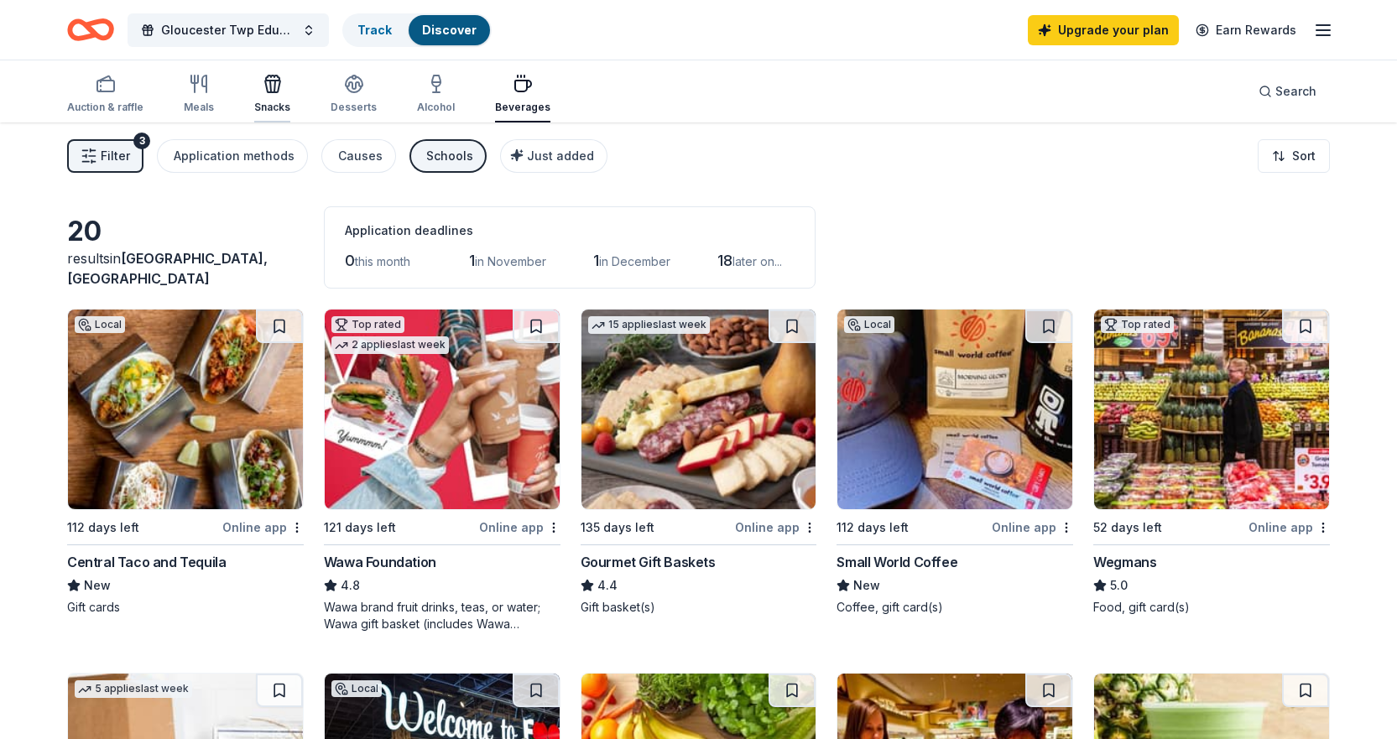
click at [266, 101] on div "Snacks" at bounding box center [272, 107] width 36 height 13
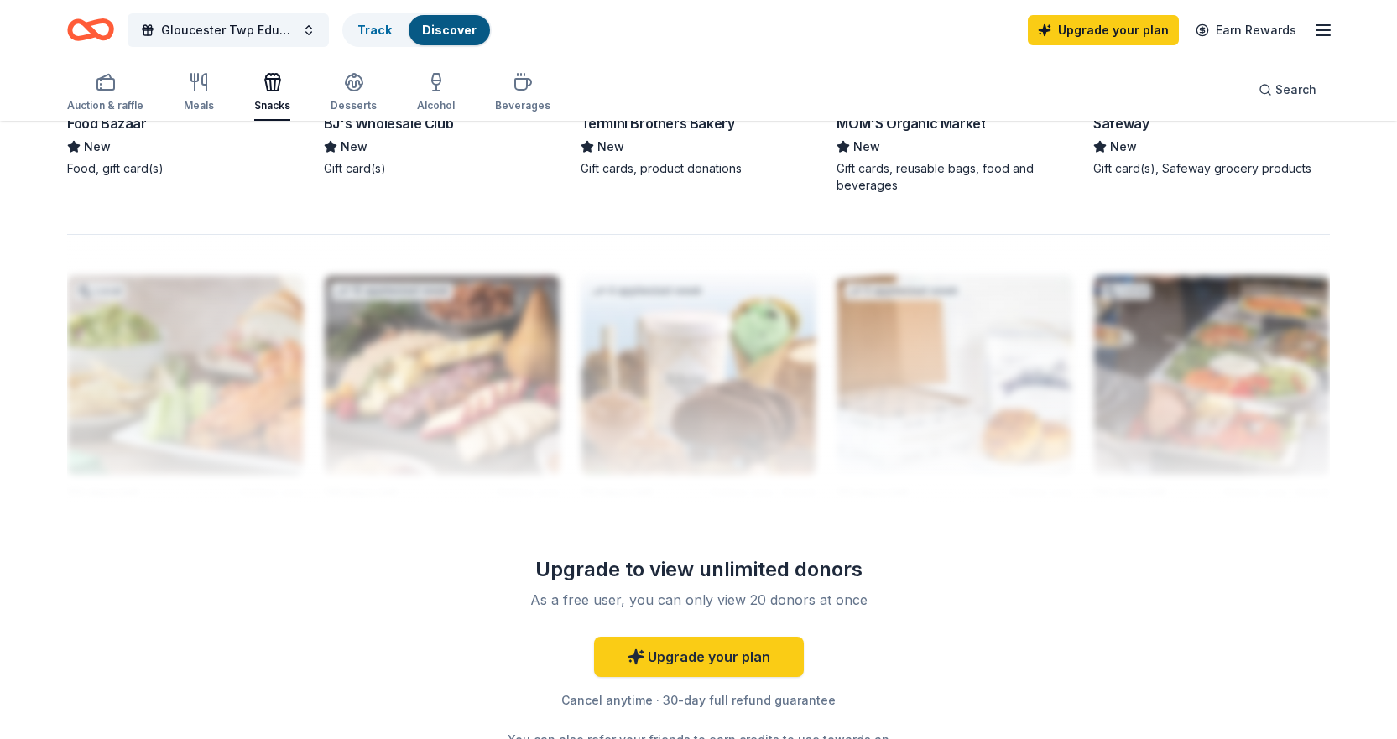
scroll to position [1414, 0]
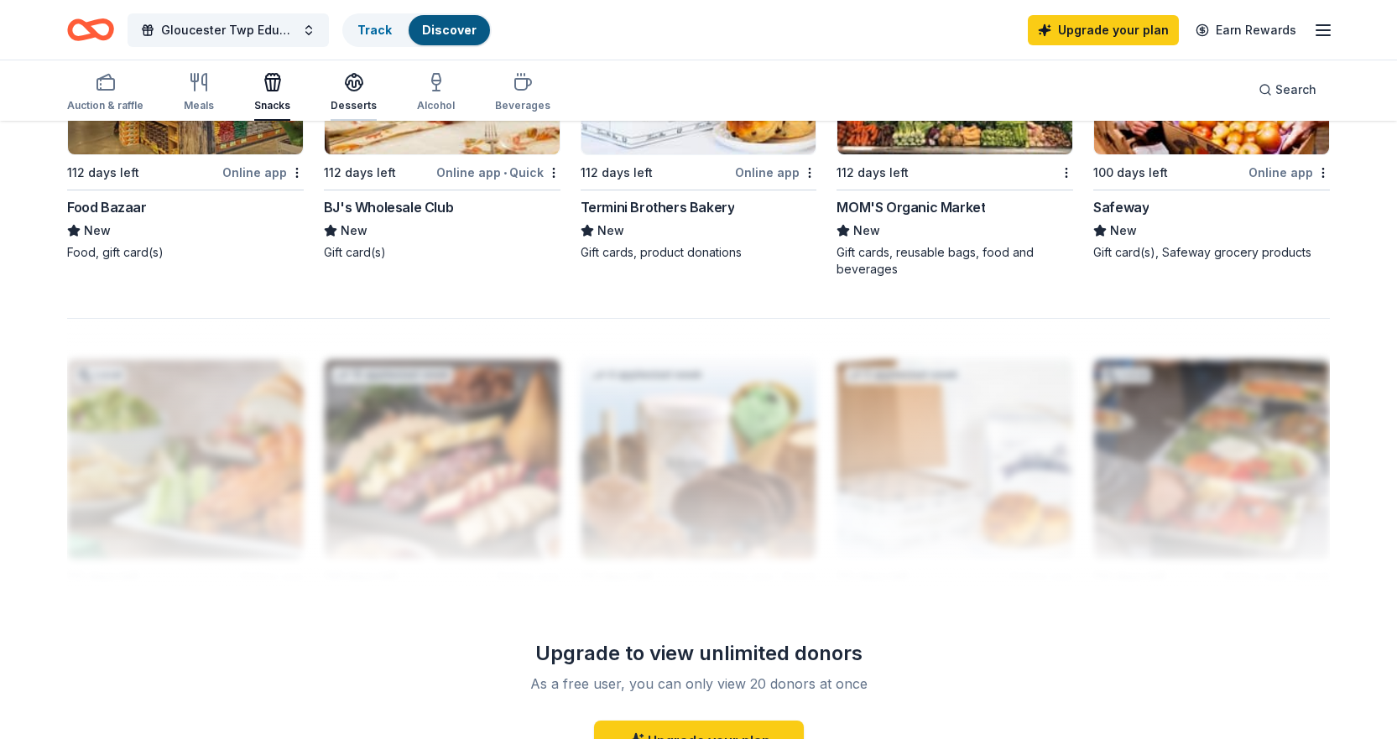
click at [357, 110] on div "Desserts" at bounding box center [354, 105] width 46 height 13
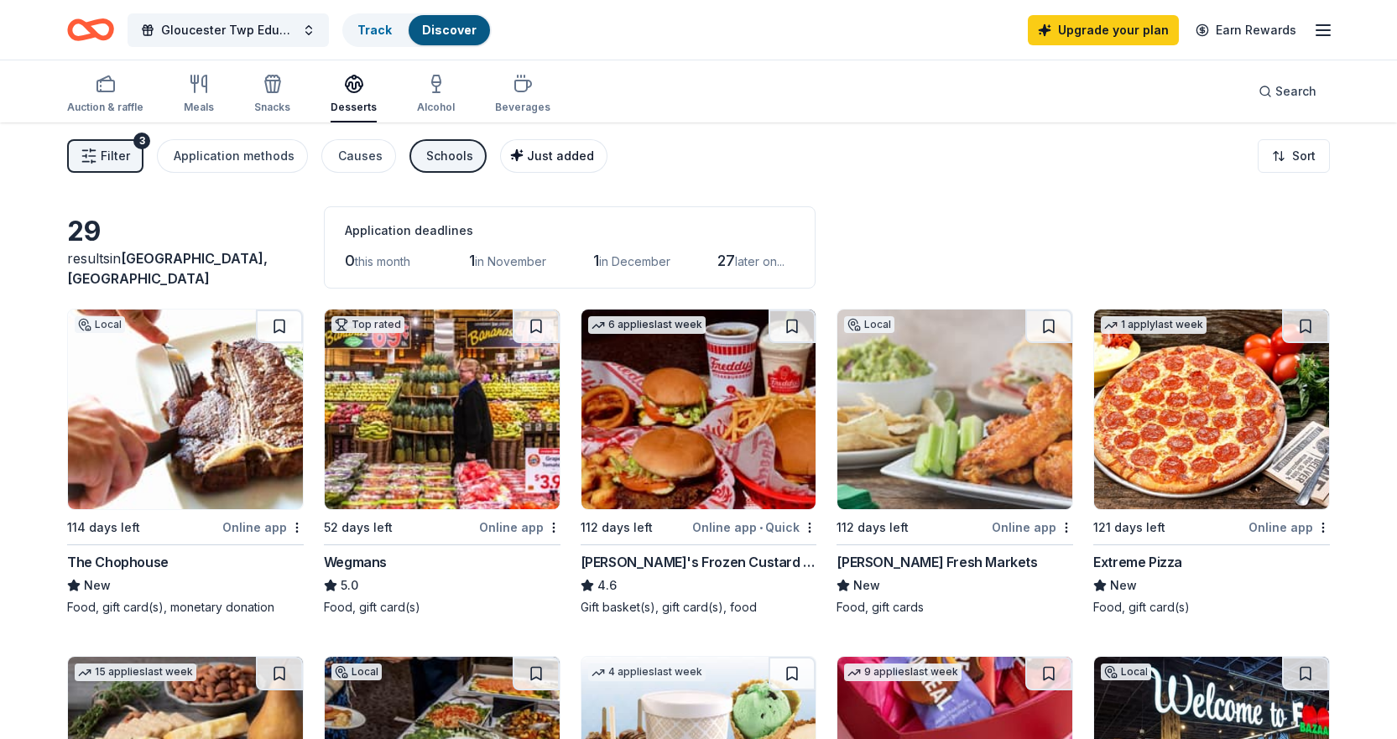
click at [527, 161] on span "Just added" at bounding box center [560, 156] width 67 height 14
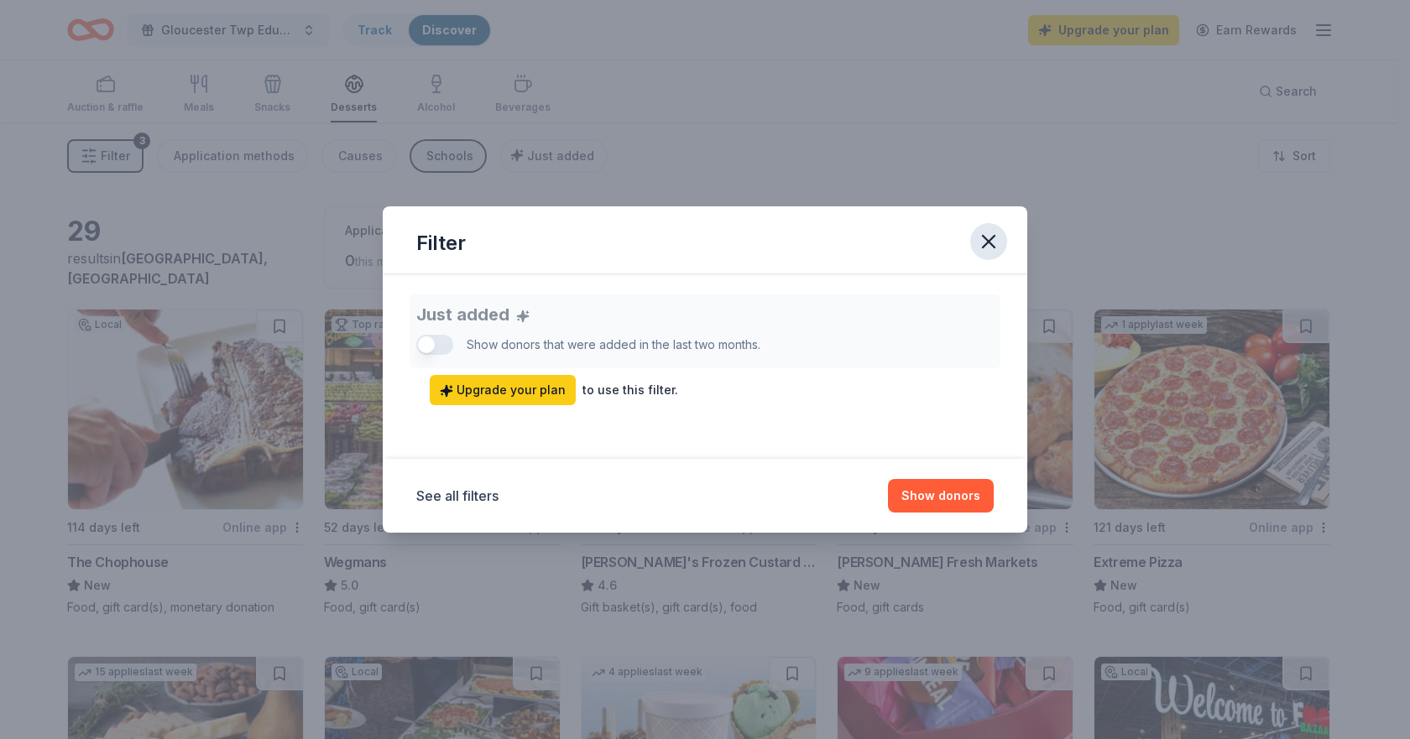
click at [987, 244] on icon "button" at bounding box center [989, 242] width 12 height 12
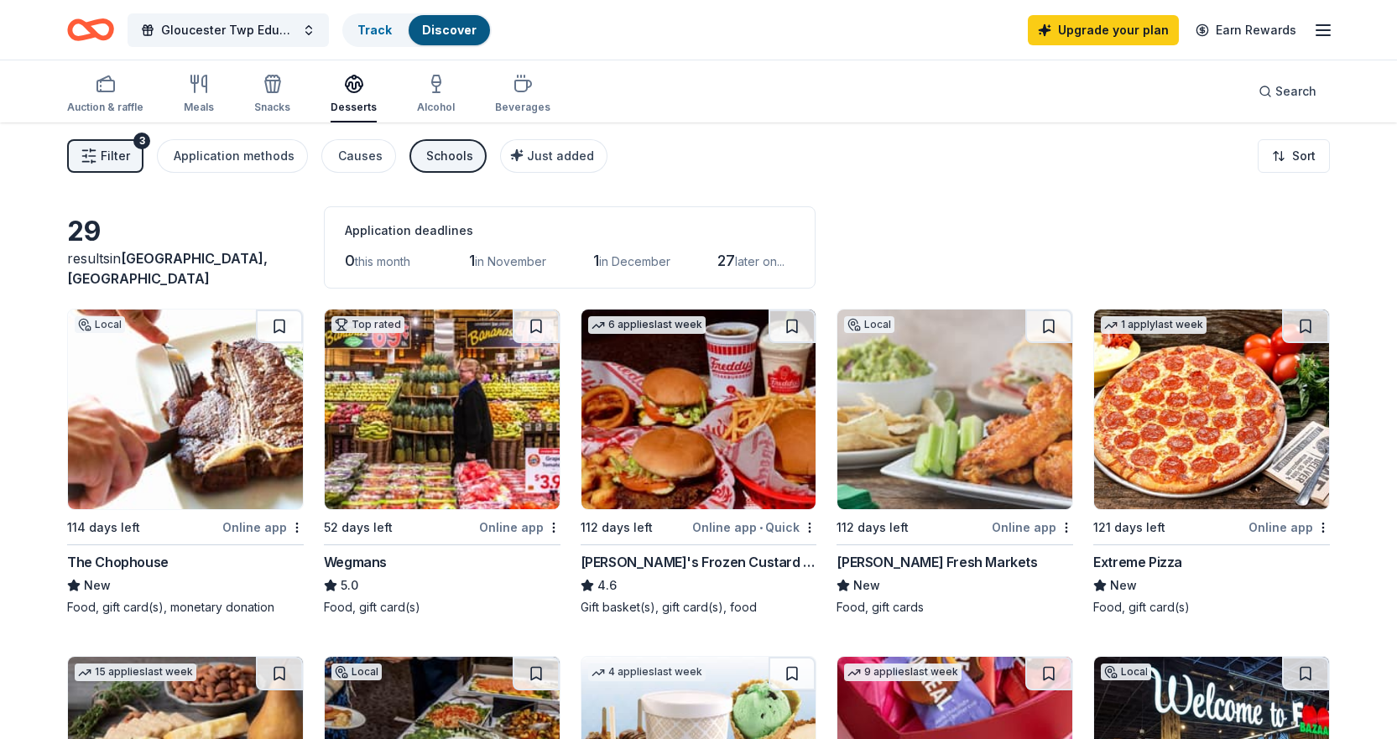
click at [90, 159] on icon "button" at bounding box center [89, 156] width 17 height 17
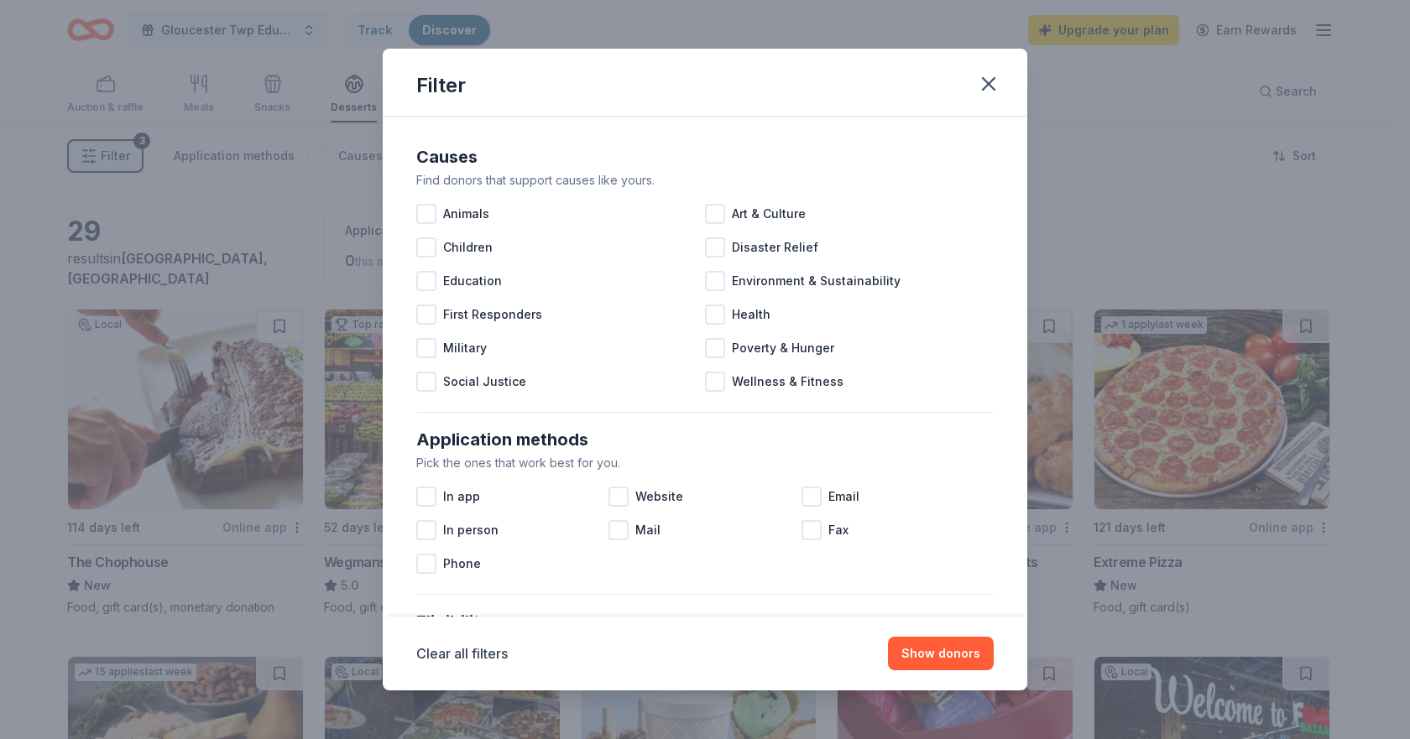
click at [1226, 239] on div "Filter Causes Find donors that support causes like yours. Animals Art & Culture…" at bounding box center [705, 369] width 1410 height 739
